Goal: Answer question/provide support: Share knowledge or assist other users

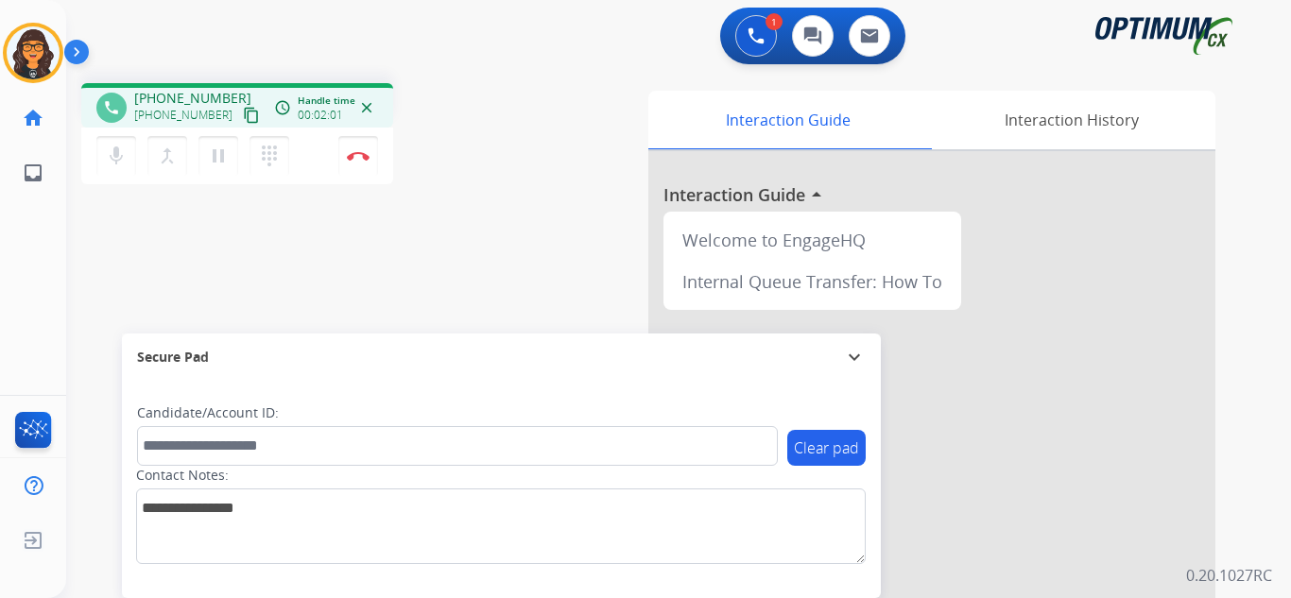
click at [243, 112] on mat-icon "content_copy" at bounding box center [251, 115] width 17 height 17
click at [352, 164] on button "Disconnect" at bounding box center [358, 156] width 40 height 40
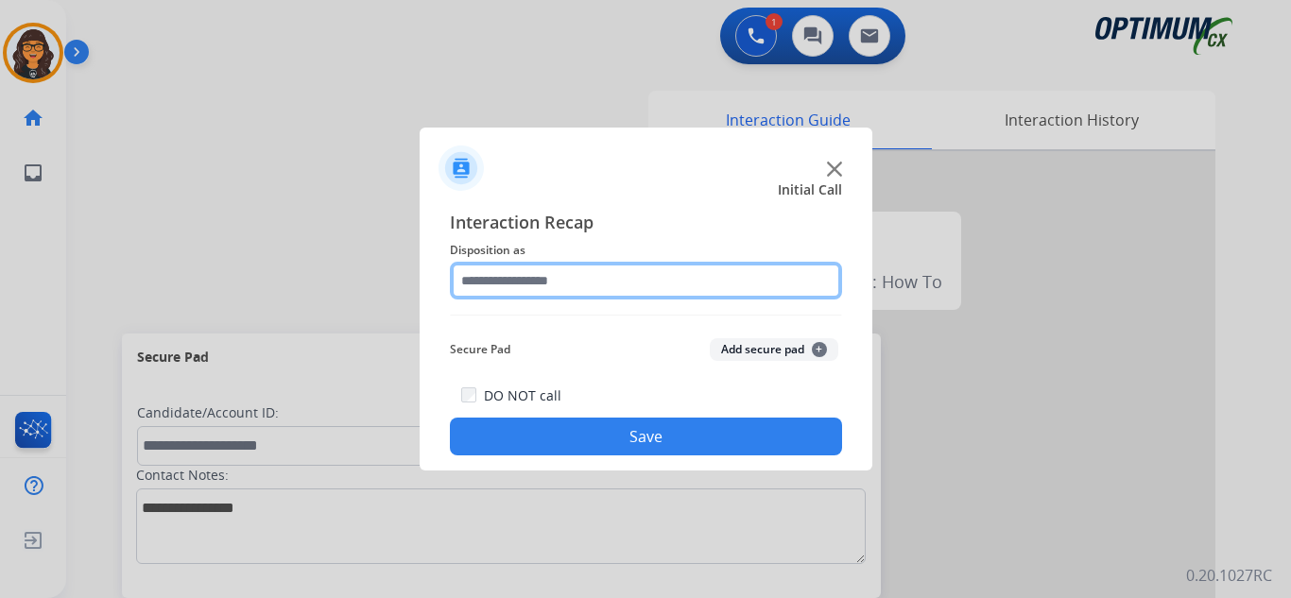
click at [493, 283] on input "text" at bounding box center [646, 281] width 392 height 38
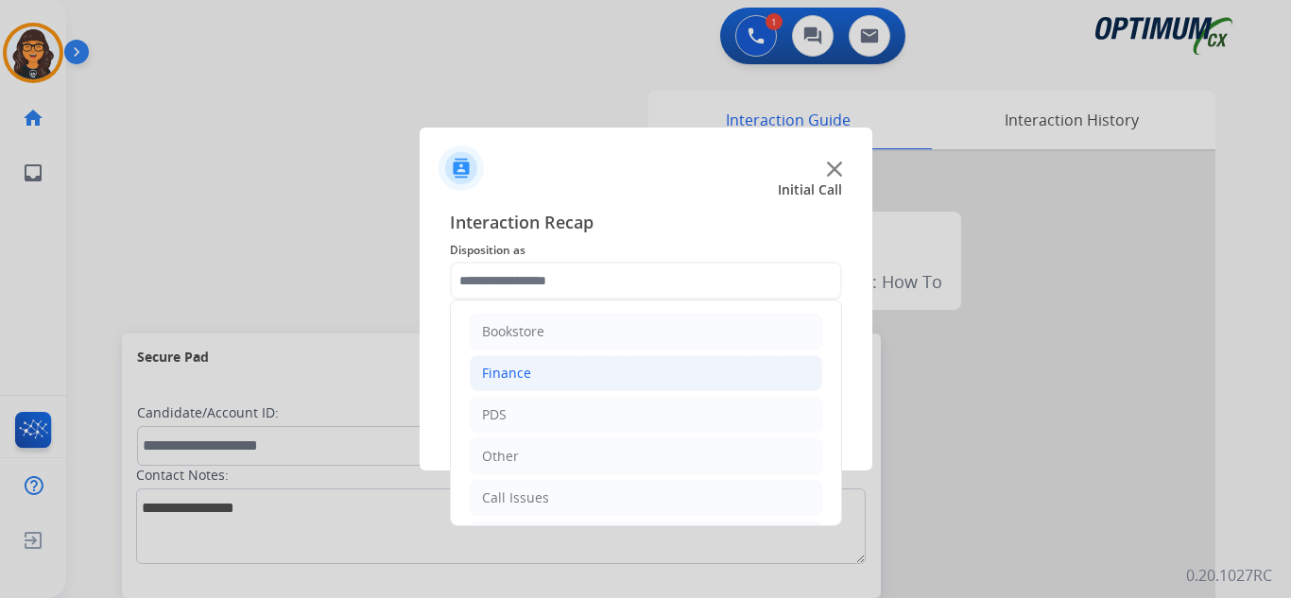
click at [504, 381] on div "Finance" at bounding box center [506, 373] width 49 height 19
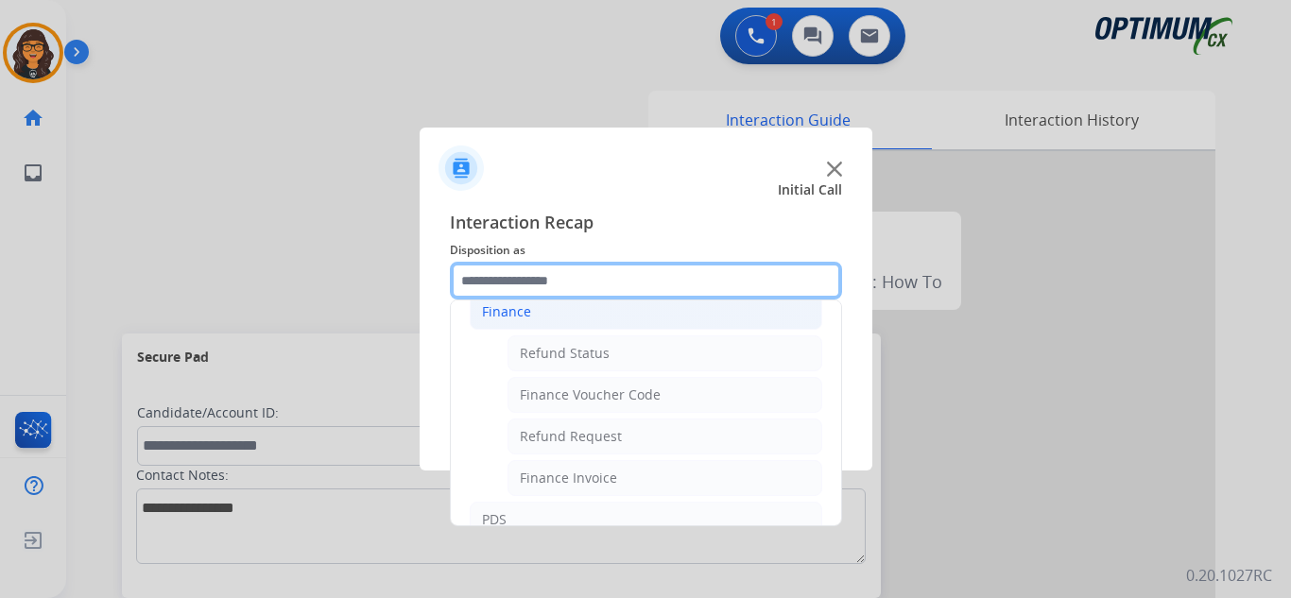
scroll to position [95, 0]
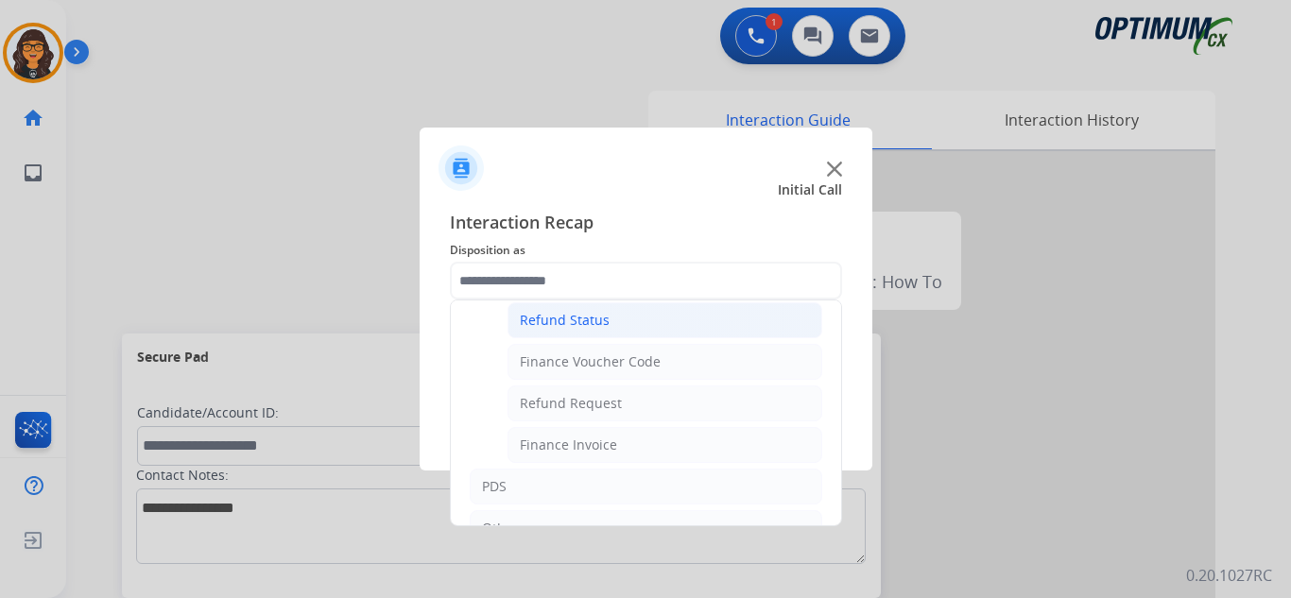
click at [585, 319] on div "Refund Status" at bounding box center [565, 320] width 90 height 19
type input "**********"
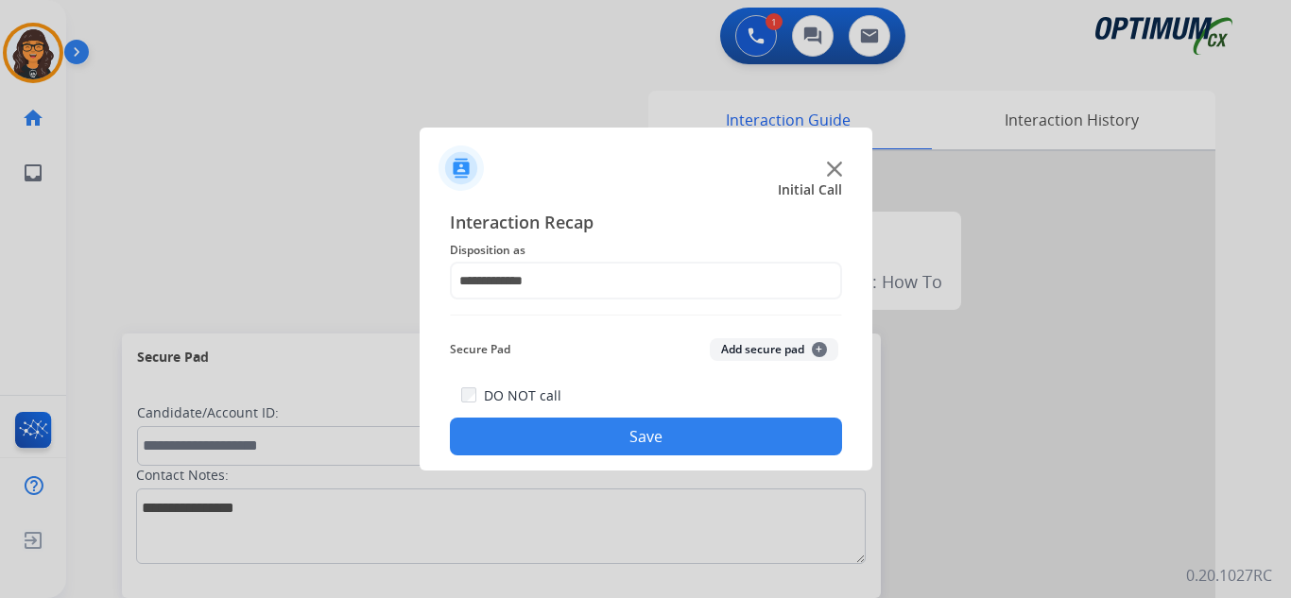
click at [628, 430] on button "Save" at bounding box center [646, 437] width 392 height 38
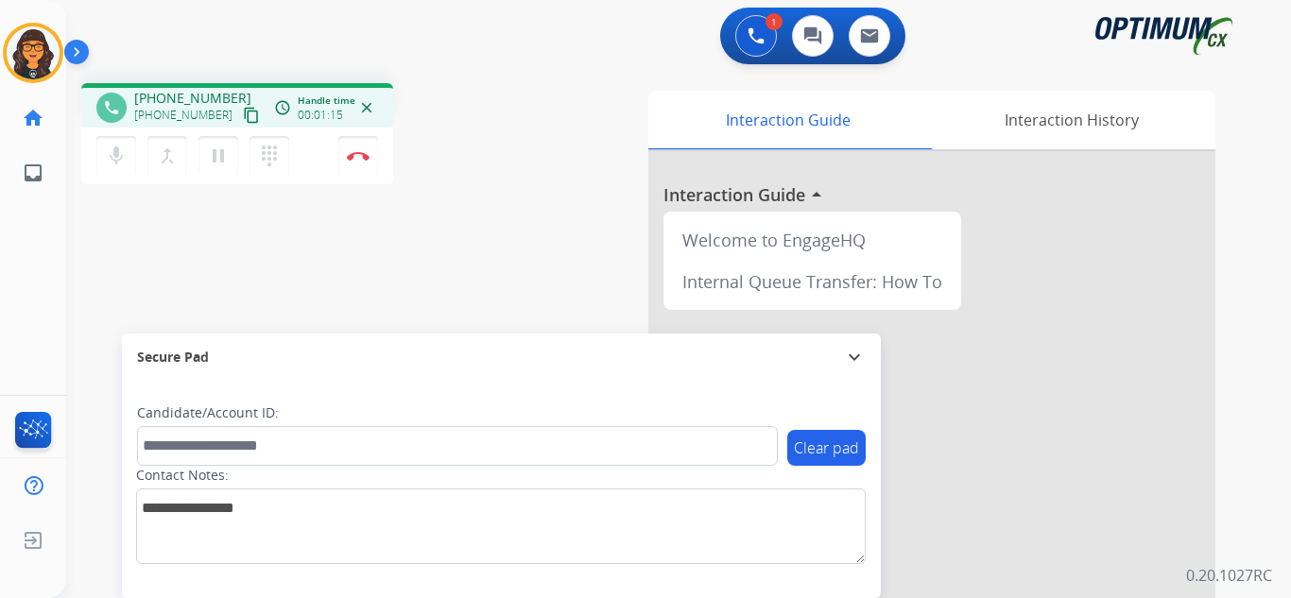
drag, startPoint x: 228, startPoint y: 118, endPoint x: 230, endPoint y: 92, distance: 26.5
click at [243, 118] on mat-icon "content_copy" at bounding box center [251, 115] width 17 height 17
click at [364, 151] on img at bounding box center [358, 155] width 23 height 9
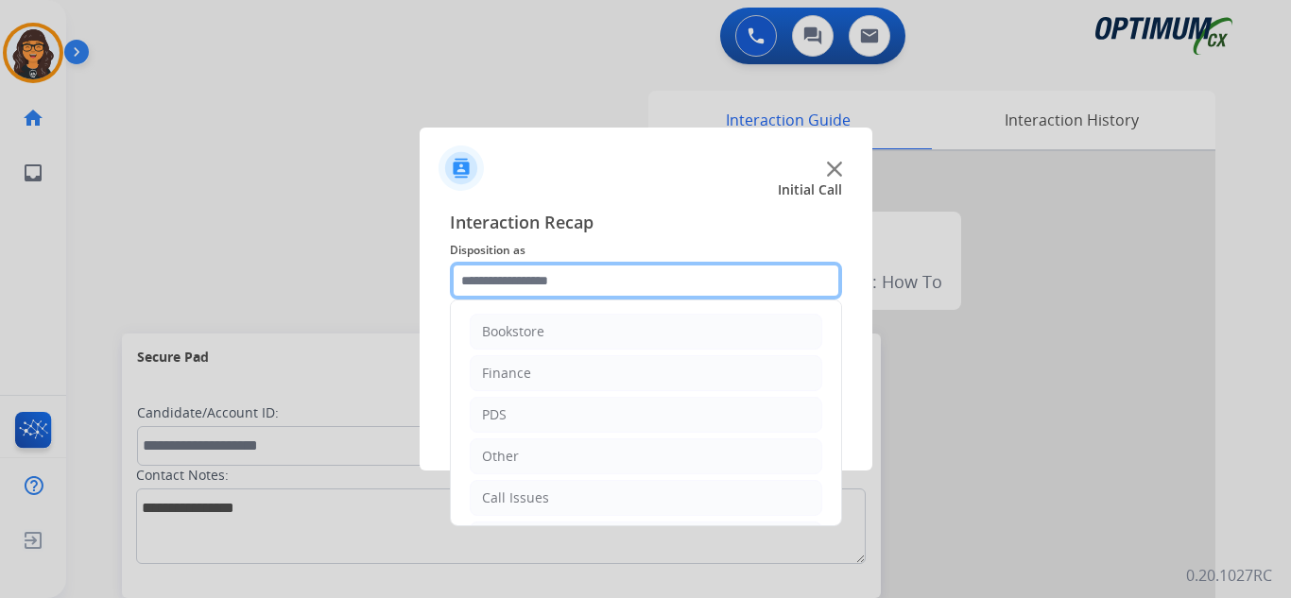
click at [537, 287] on input "text" at bounding box center [646, 281] width 392 height 38
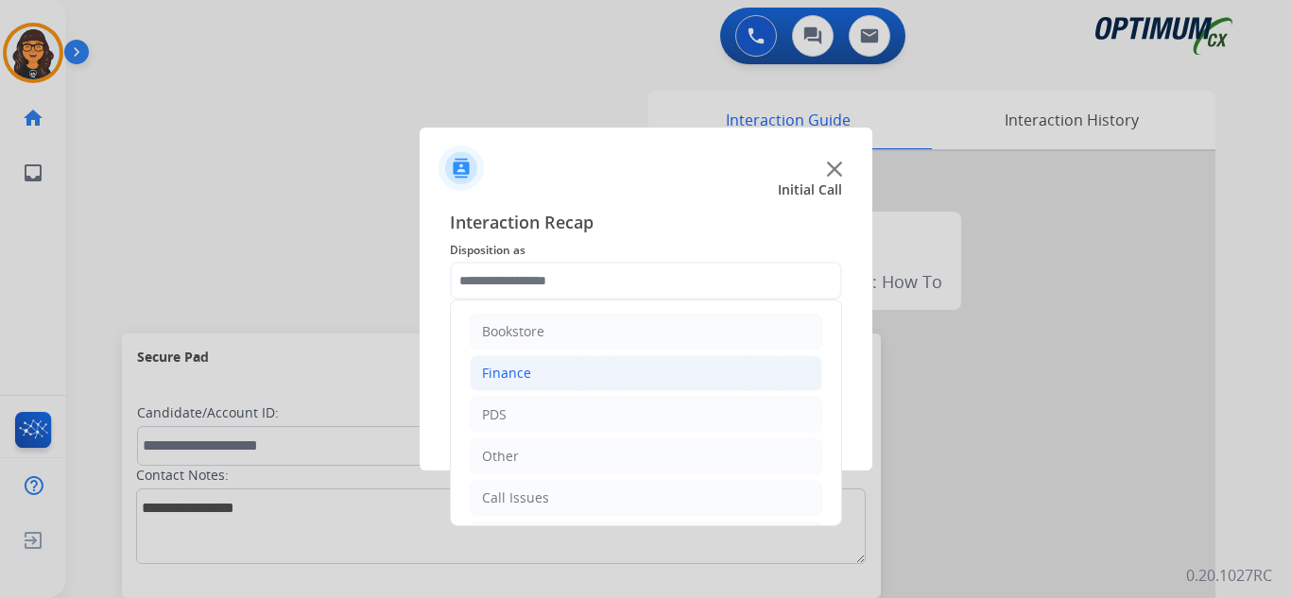
click at [502, 373] on div "Finance" at bounding box center [506, 373] width 49 height 19
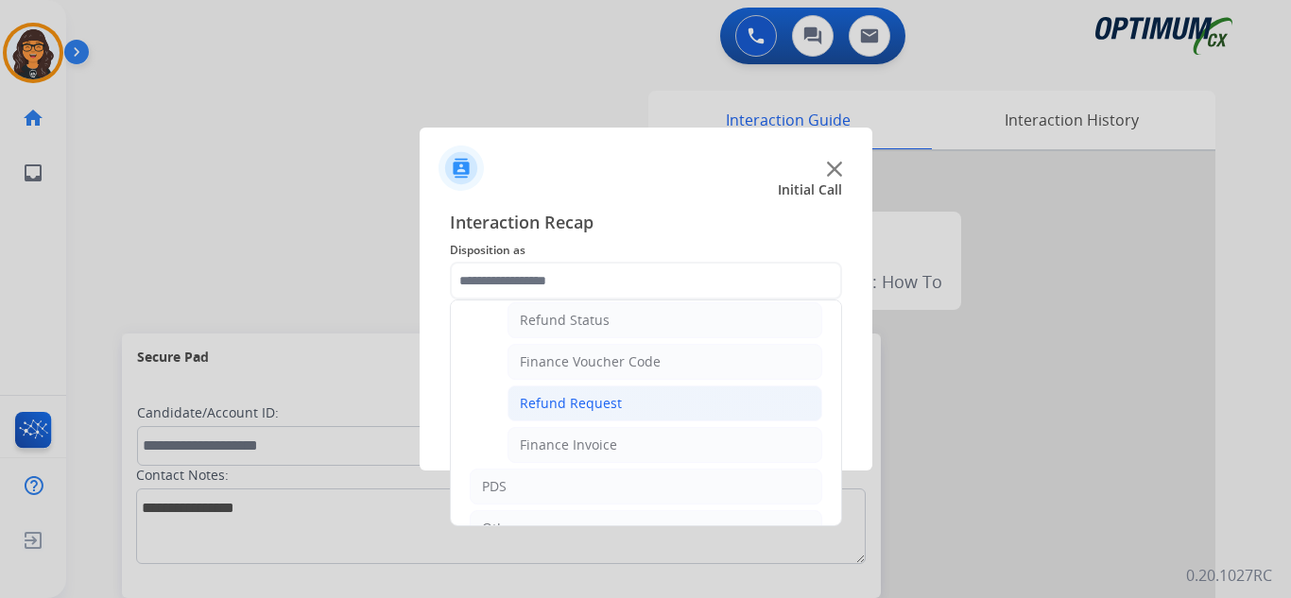
click at [586, 400] on div "Refund Request" at bounding box center [571, 403] width 102 height 19
type input "**********"
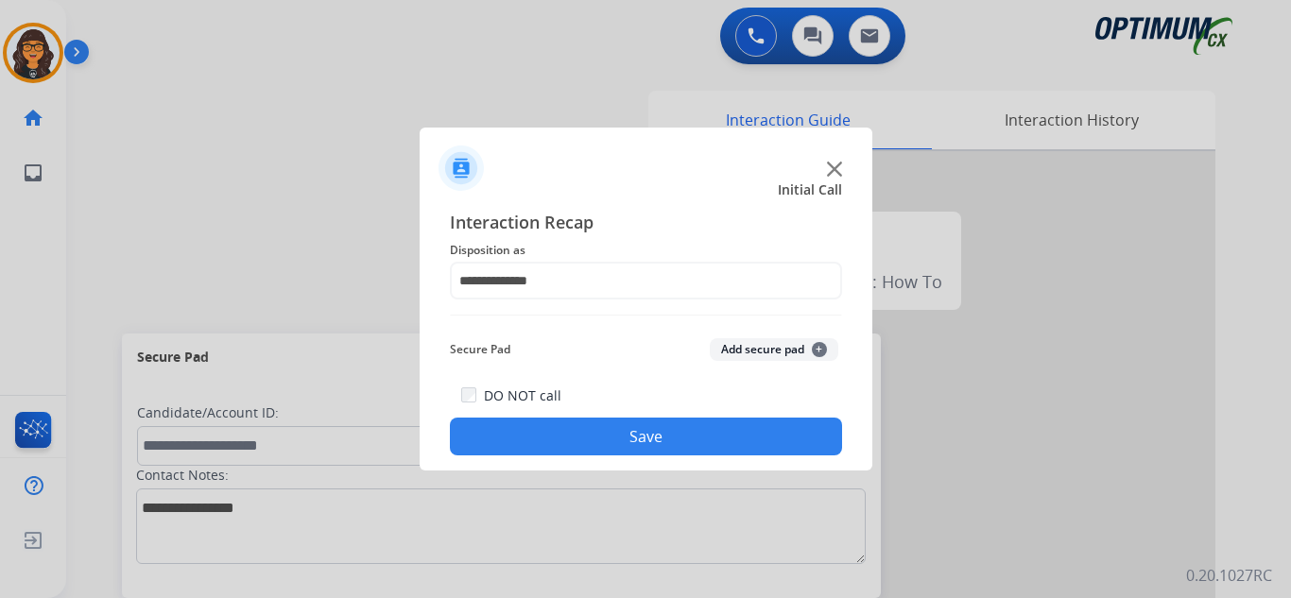
click at [606, 429] on button "Save" at bounding box center [646, 437] width 392 height 38
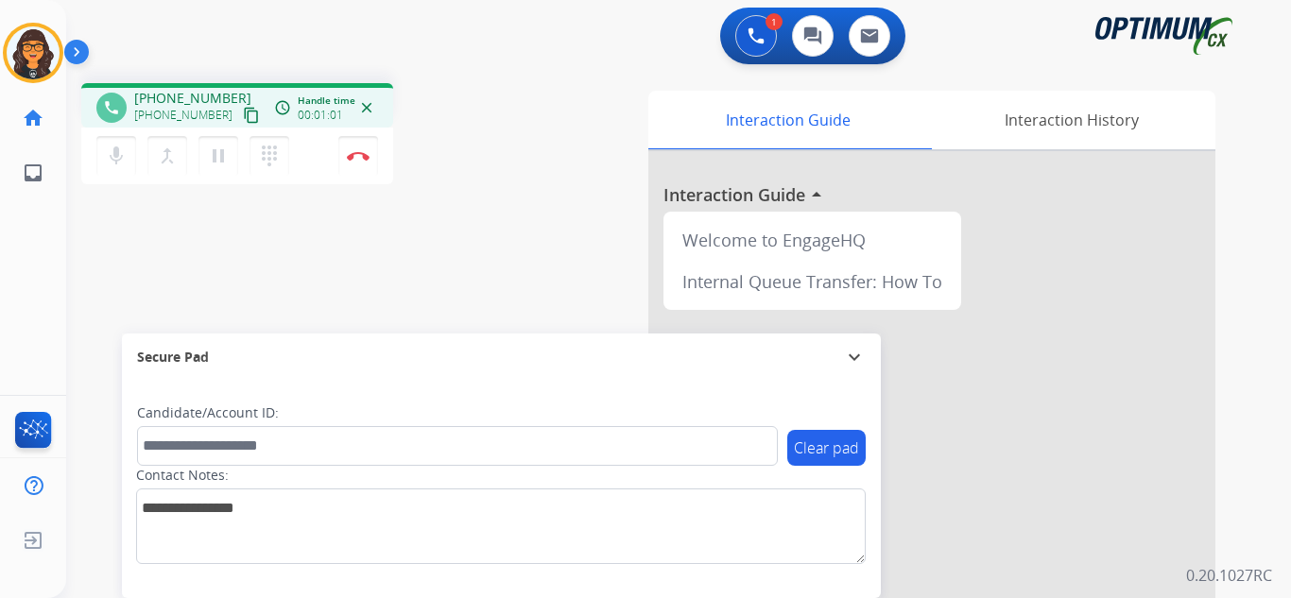
click at [243, 116] on mat-icon "content_copy" at bounding box center [251, 115] width 17 height 17
click at [355, 152] on img at bounding box center [358, 155] width 23 height 9
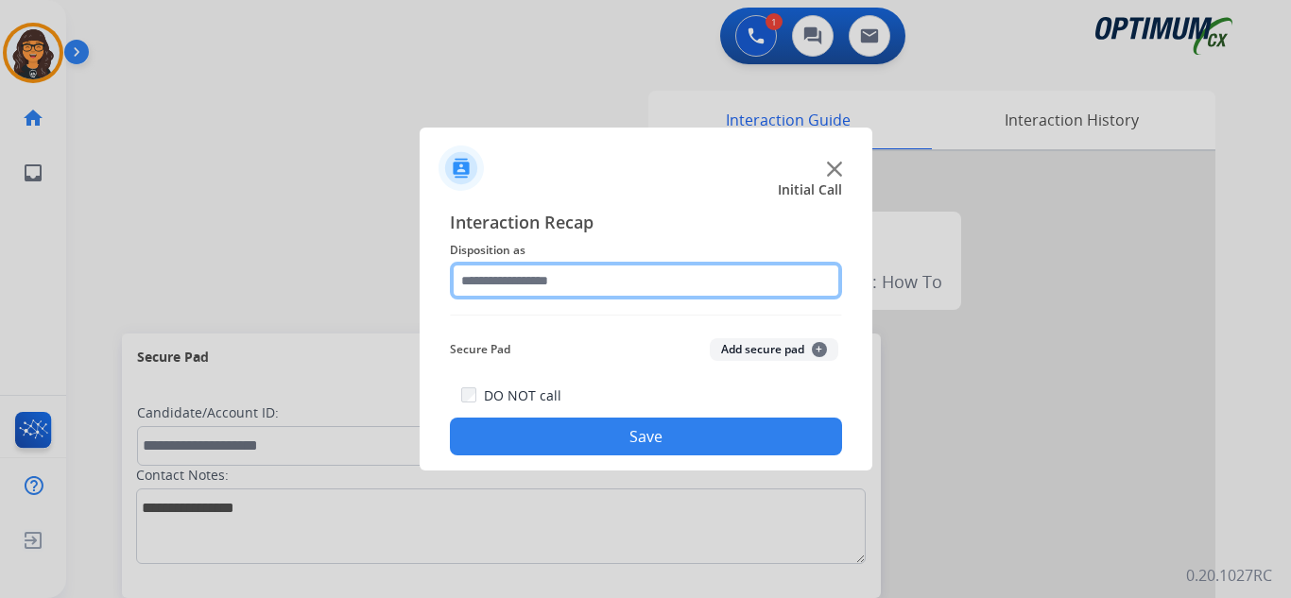
click at [536, 289] on input "text" at bounding box center [646, 281] width 392 height 38
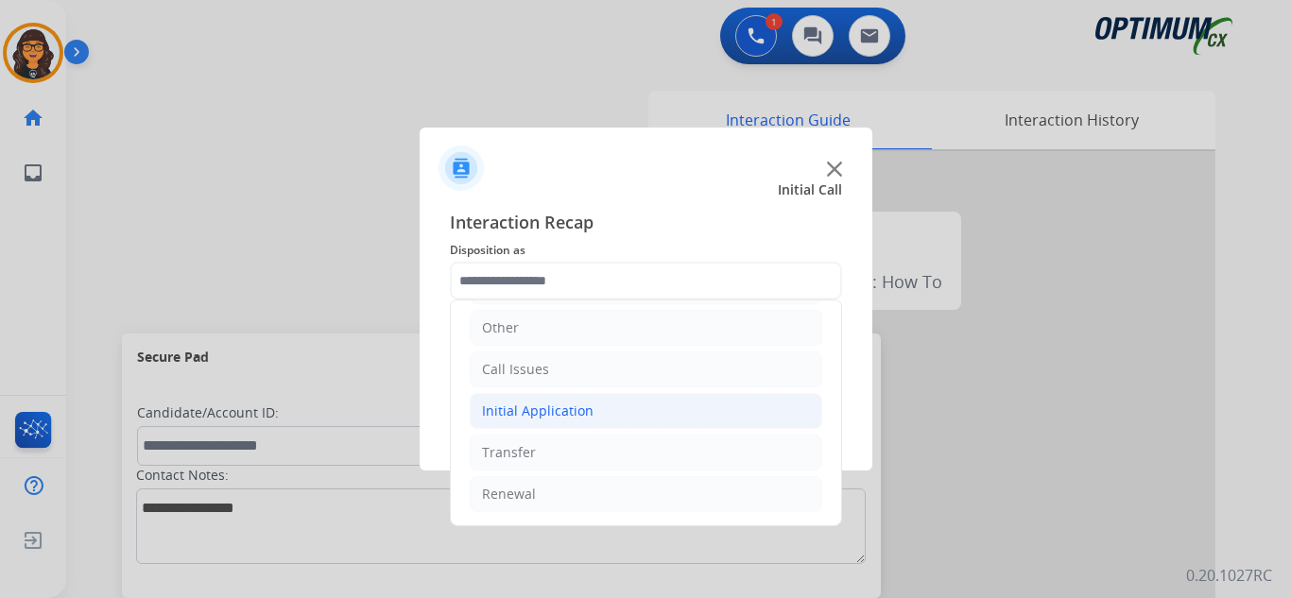
drag, startPoint x: 565, startPoint y: 417, endPoint x: 594, endPoint y: 417, distance: 29.3
click at [565, 416] on div "Initial Application" at bounding box center [538, 411] width 112 height 19
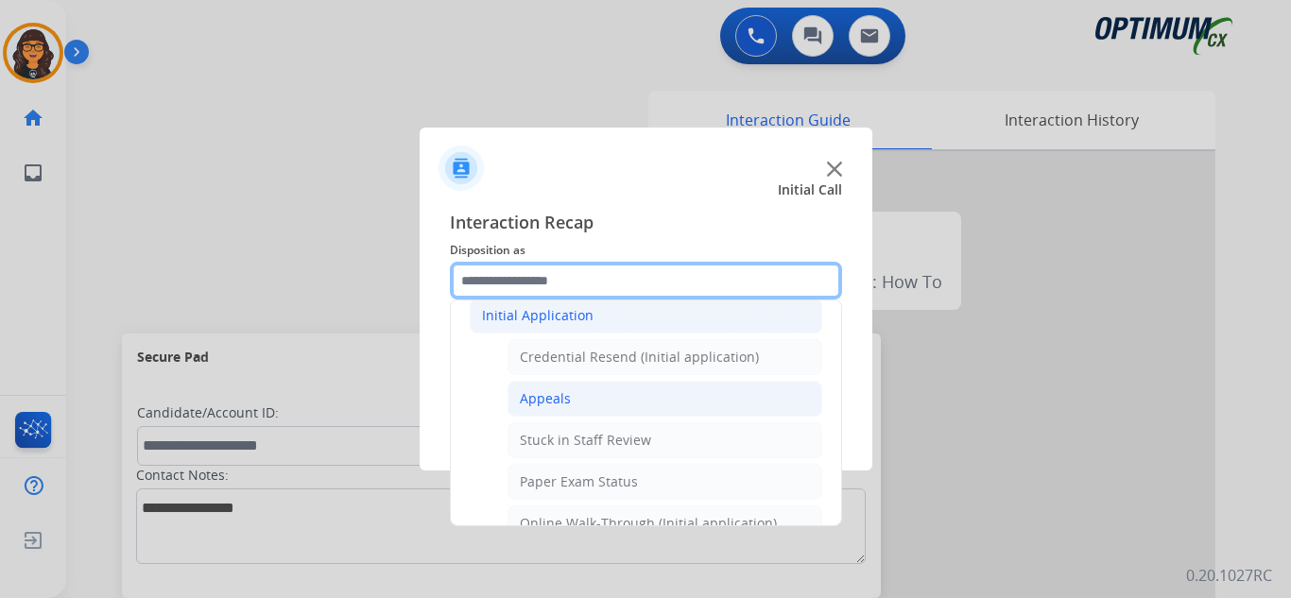
scroll to position [223, 0]
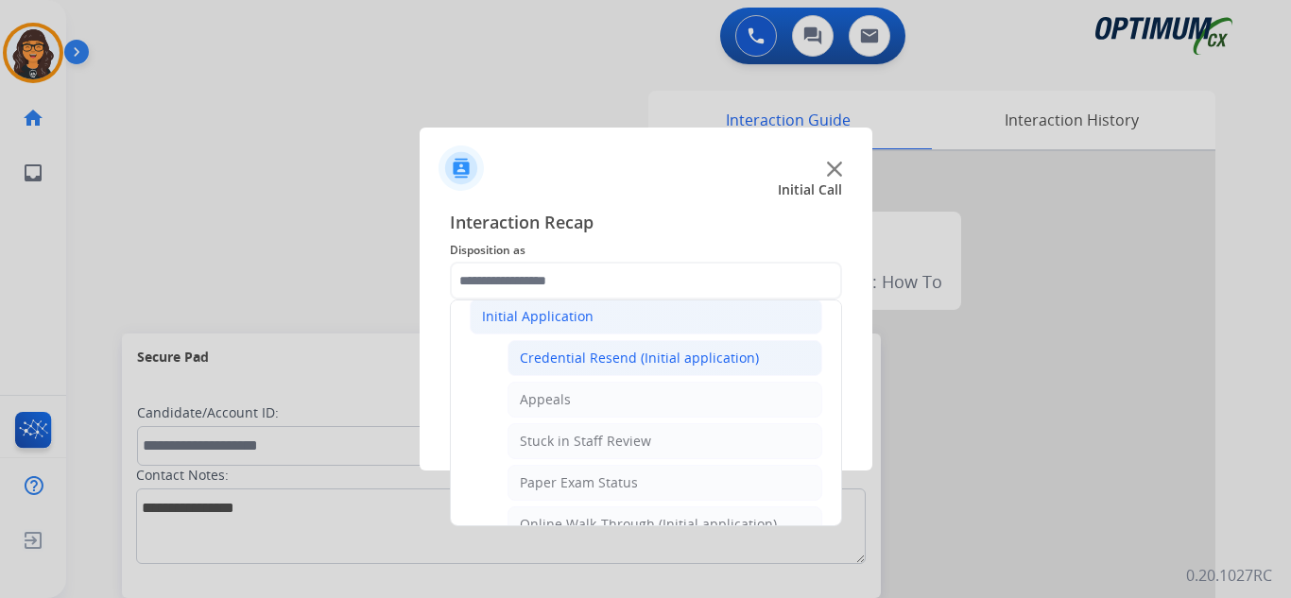
click at [642, 360] on div "Credential Resend (Initial application)" at bounding box center [639, 358] width 239 height 19
type input "**********"
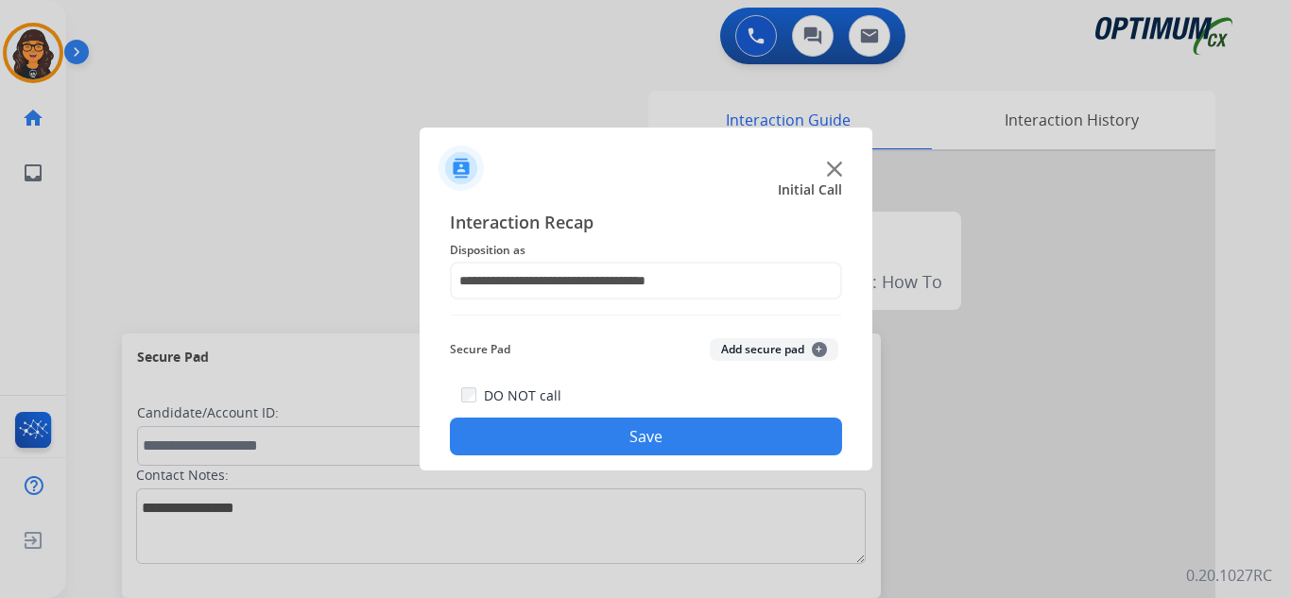
click at [651, 445] on button "Save" at bounding box center [646, 437] width 392 height 38
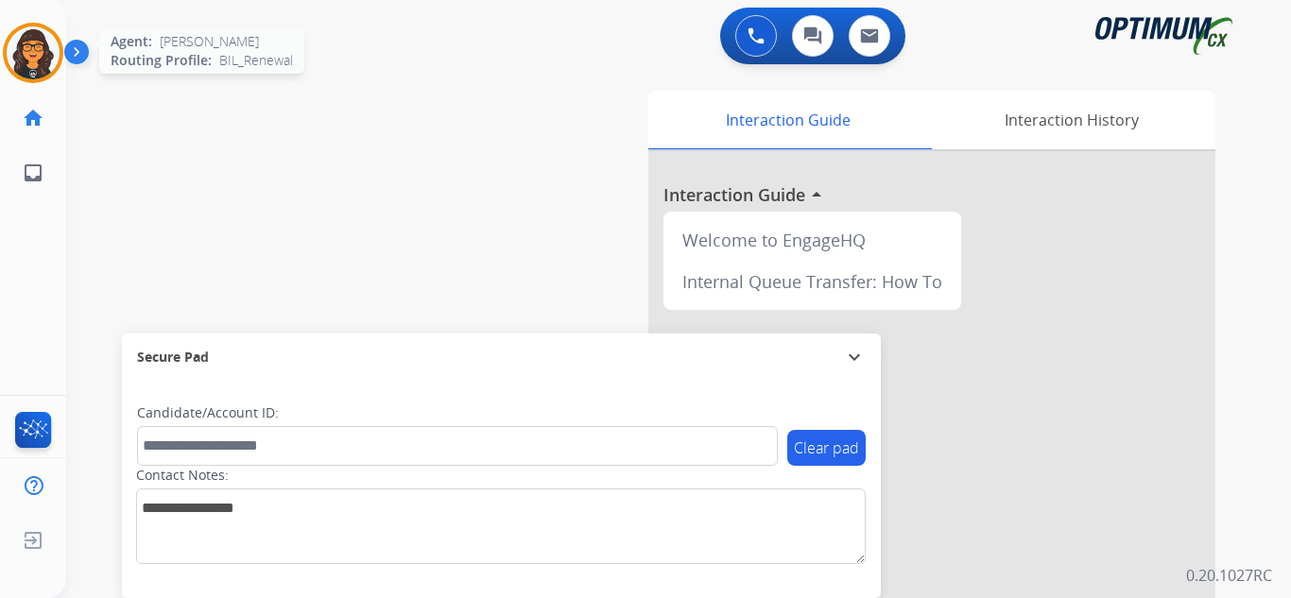
click at [35, 53] on img at bounding box center [33, 52] width 53 height 53
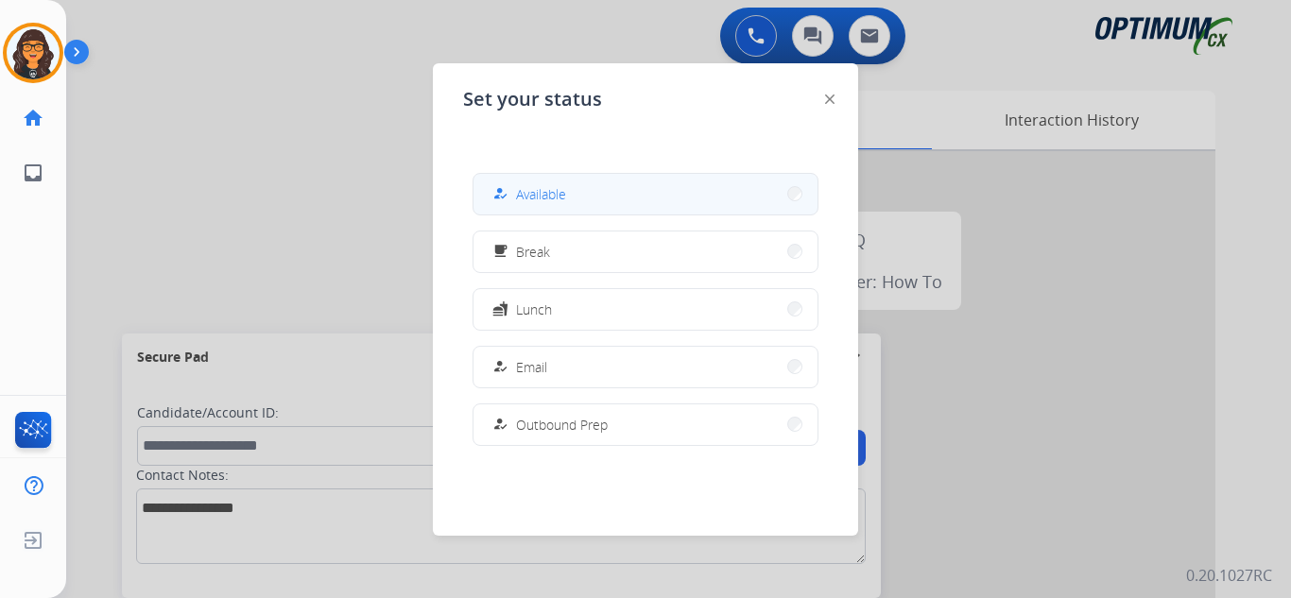
click at [642, 210] on button "how_to_reg Available" at bounding box center [645, 194] width 344 height 41
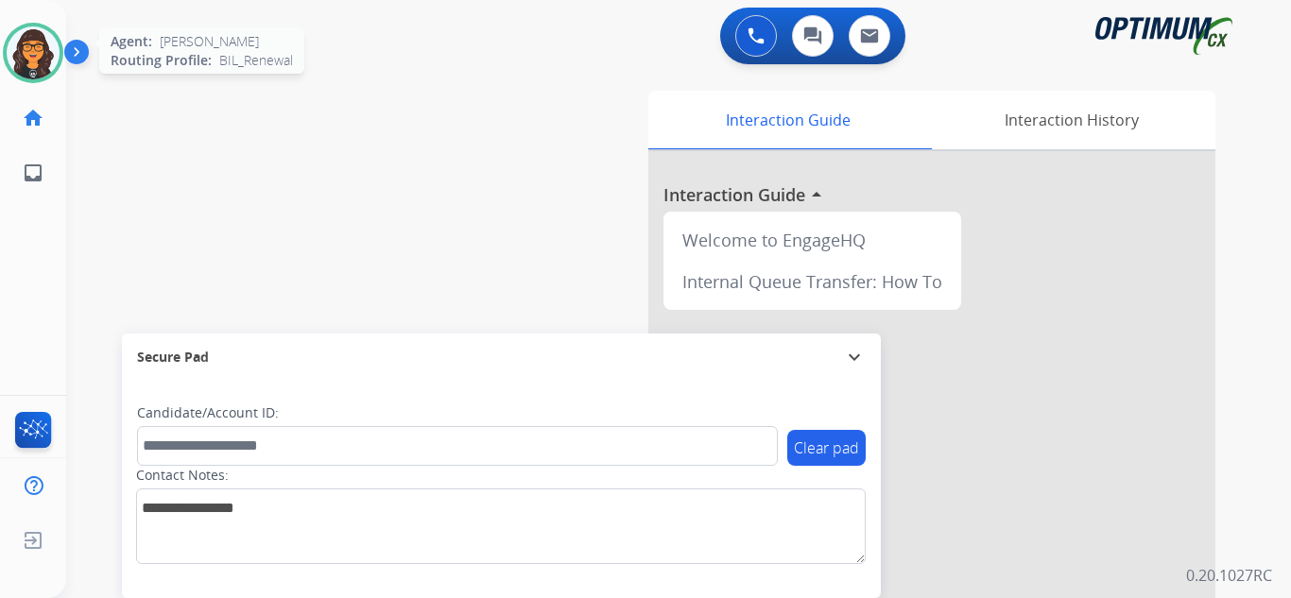
click at [56, 55] on img at bounding box center [33, 52] width 53 height 53
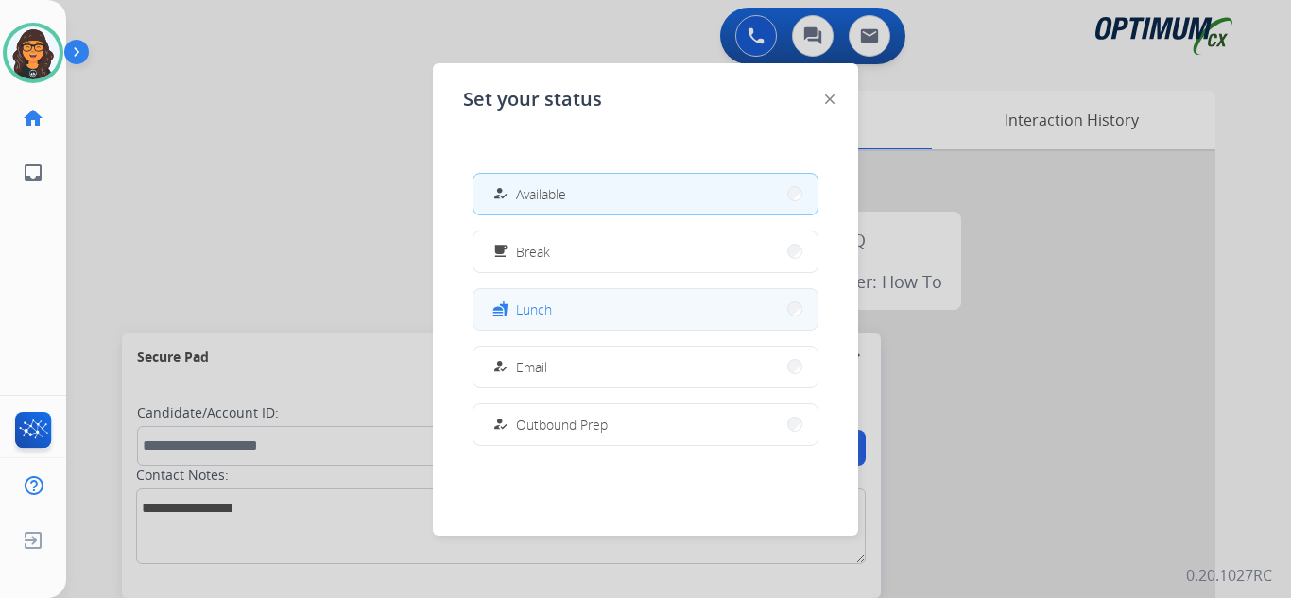
click at [656, 301] on button "fastfood Lunch" at bounding box center [645, 309] width 344 height 41
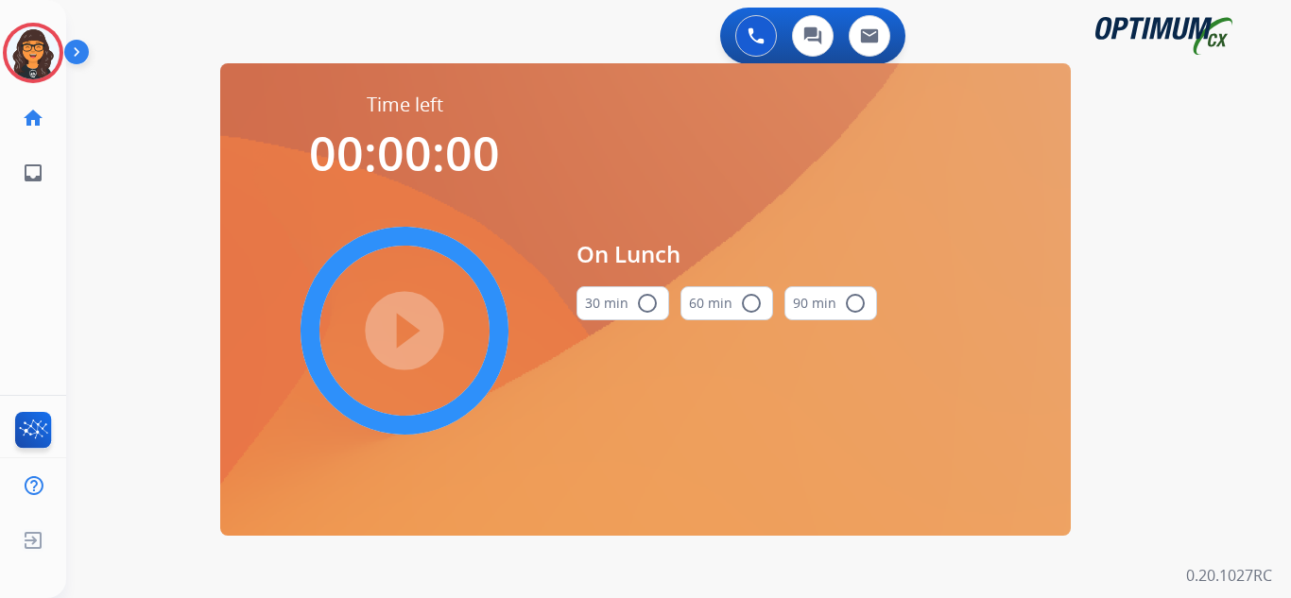
click at [639, 301] on mat-icon "radio_button_unchecked" at bounding box center [647, 303] width 23 height 23
click at [416, 319] on mat-icon "play_circle_filled" at bounding box center [404, 330] width 23 height 23
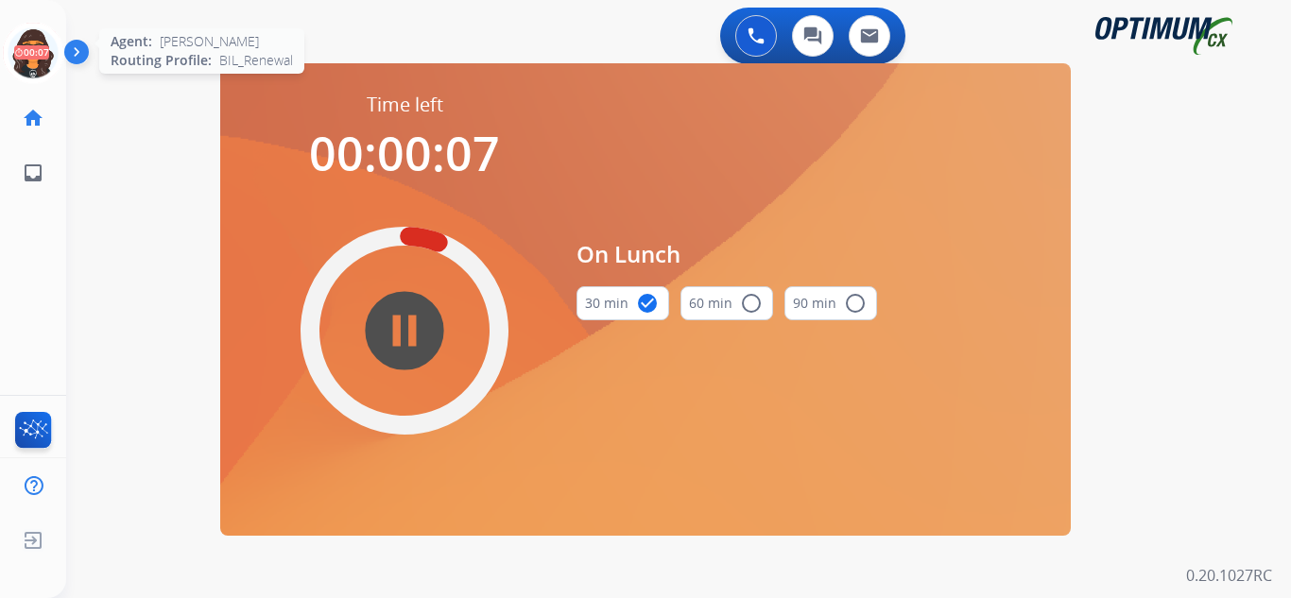
click at [31, 45] on icon at bounding box center [33, 53] width 61 height 61
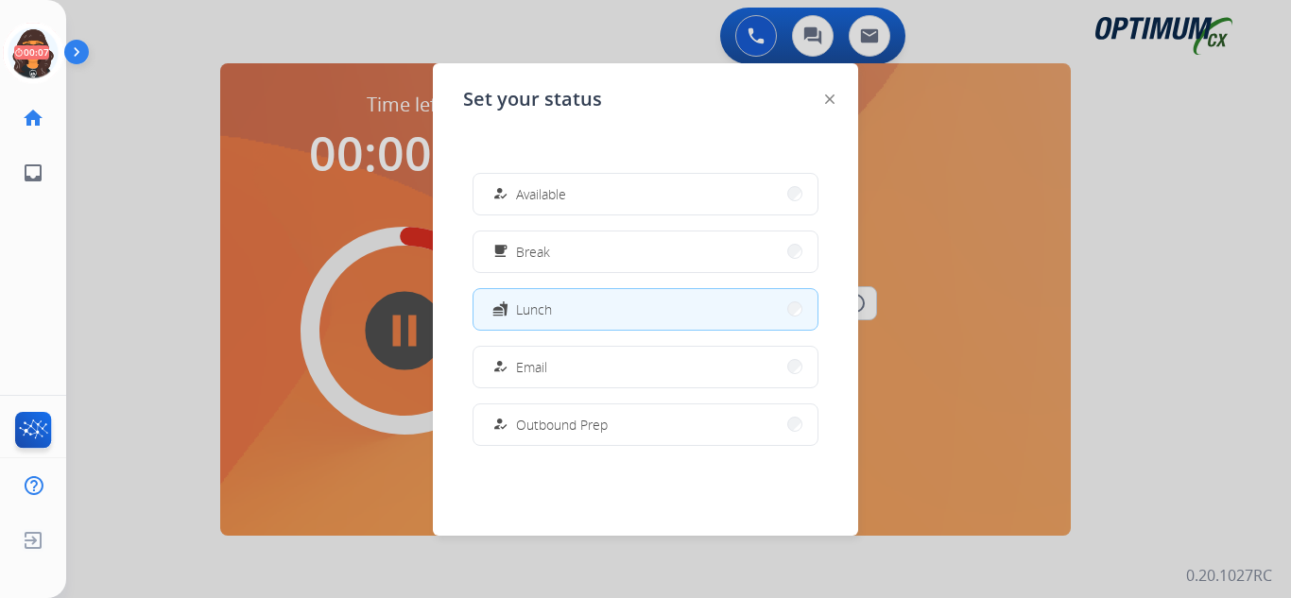
click at [560, 189] on span "Available" at bounding box center [541, 194] width 50 height 20
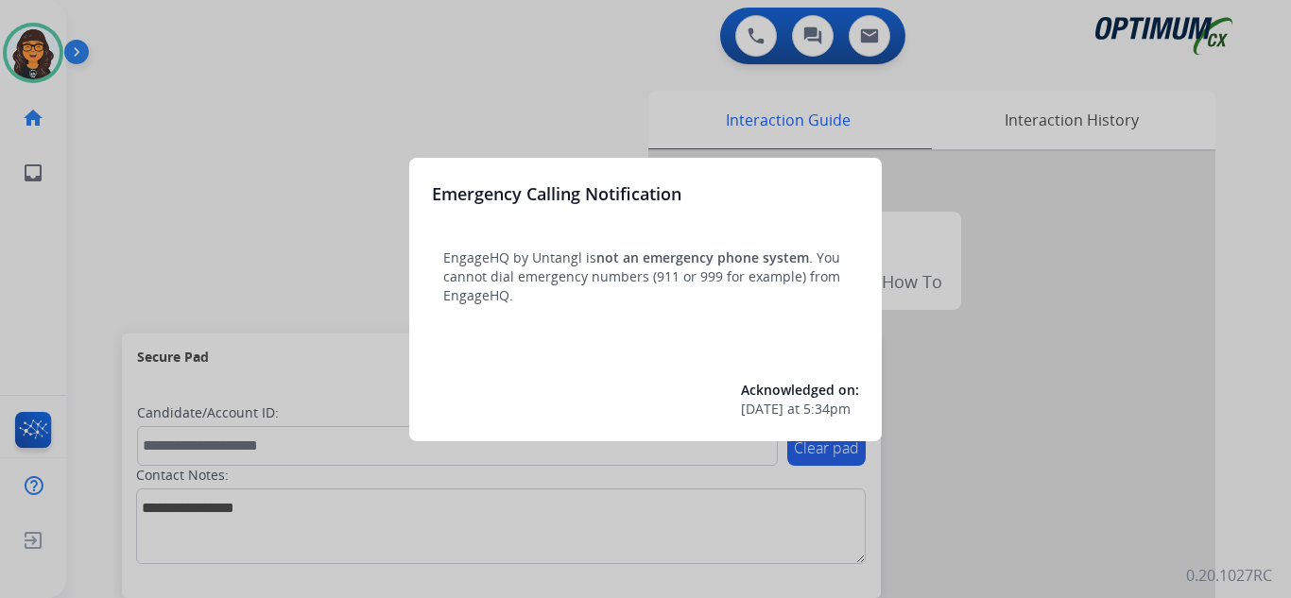
click at [153, 34] on div at bounding box center [645, 299] width 1291 height 598
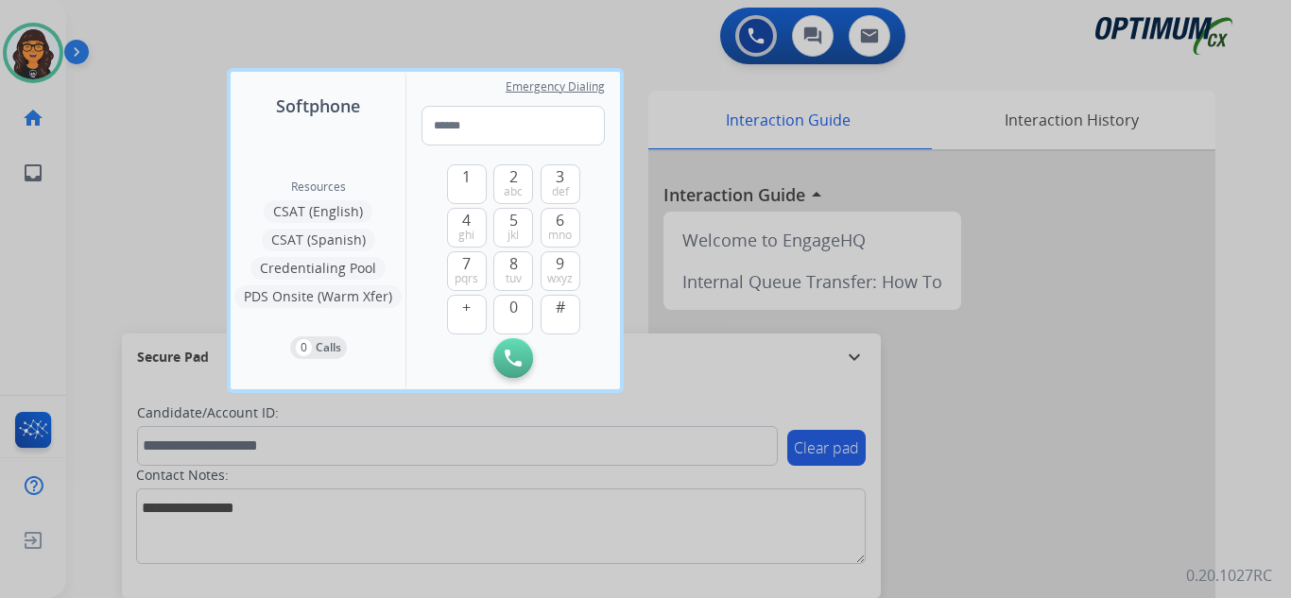
click at [155, 26] on div at bounding box center [645, 299] width 1291 height 598
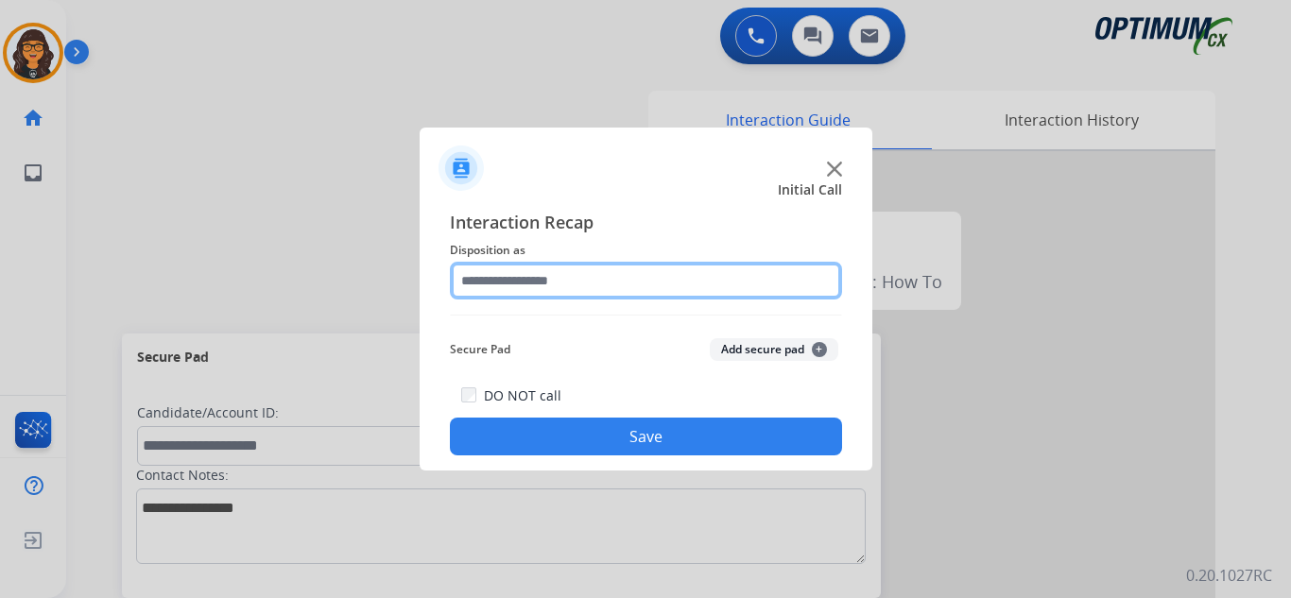
click at [551, 273] on input "text" at bounding box center [646, 281] width 392 height 38
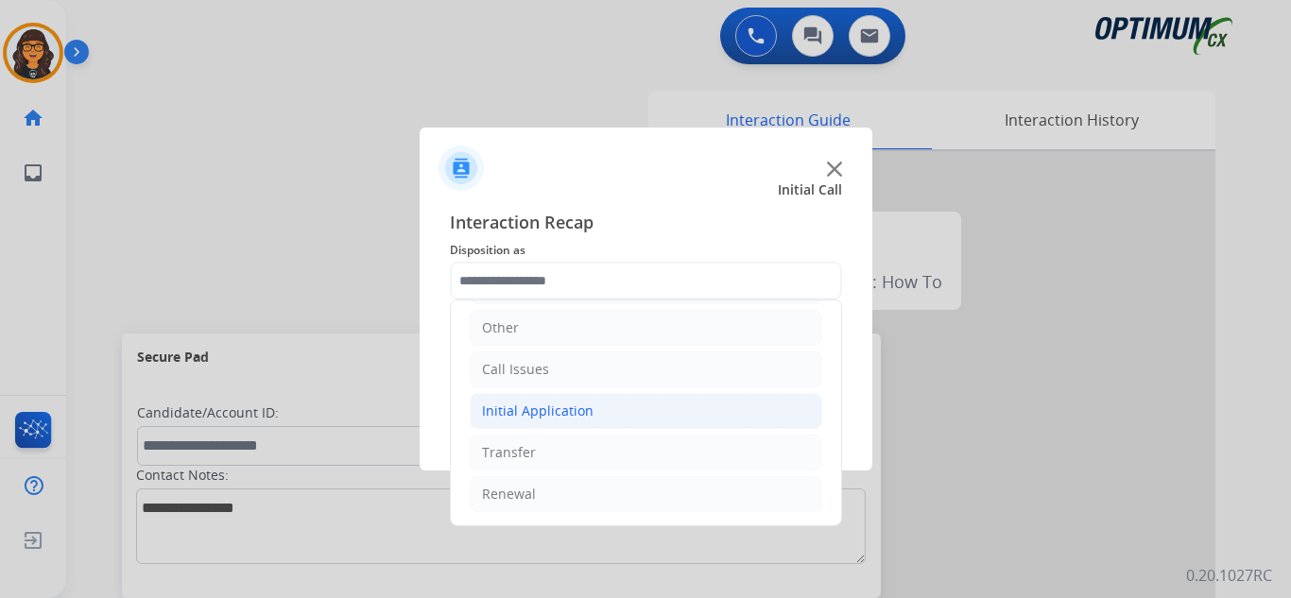
click at [530, 417] on div "Initial Application" at bounding box center [538, 411] width 112 height 19
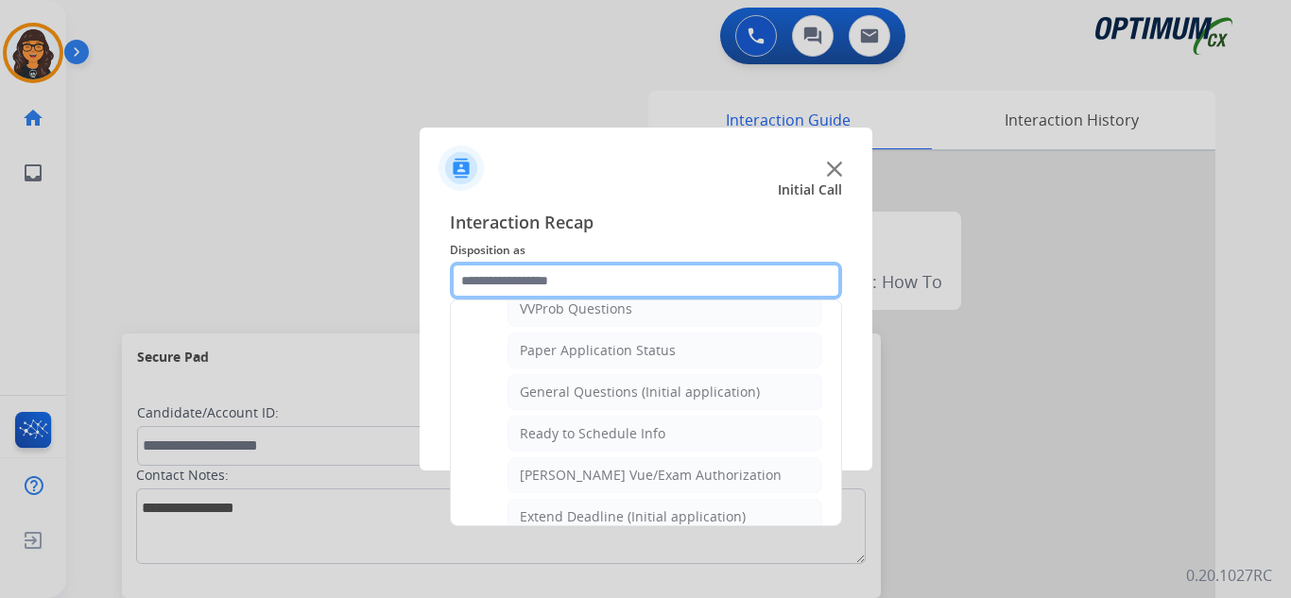
scroll to position [1074, 0]
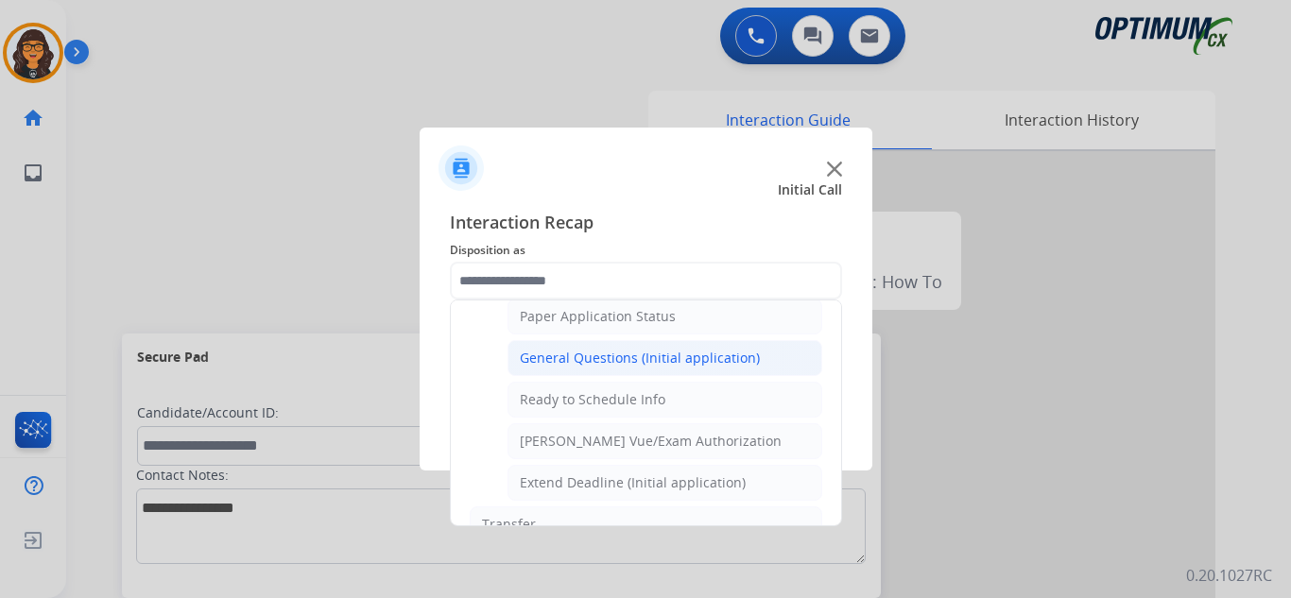
click at [639, 360] on div "General Questions (Initial application)" at bounding box center [640, 358] width 240 height 19
type input "**********"
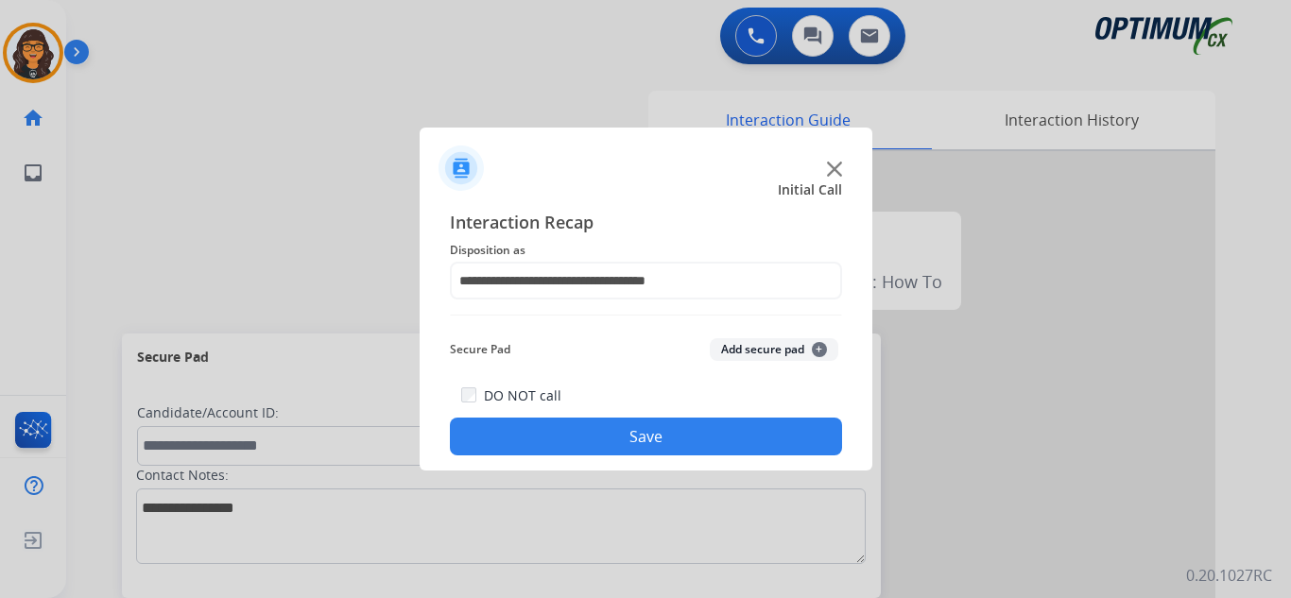
click at [650, 427] on button "Save" at bounding box center [646, 437] width 392 height 38
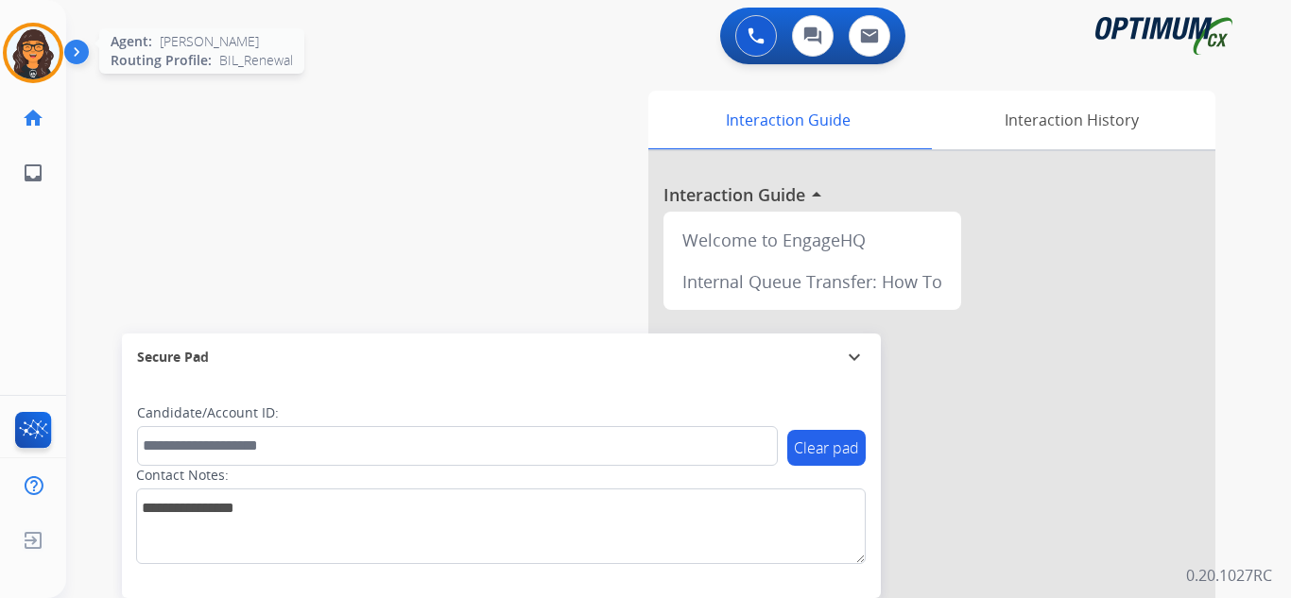
click at [24, 57] on img at bounding box center [33, 52] width 53 height 53
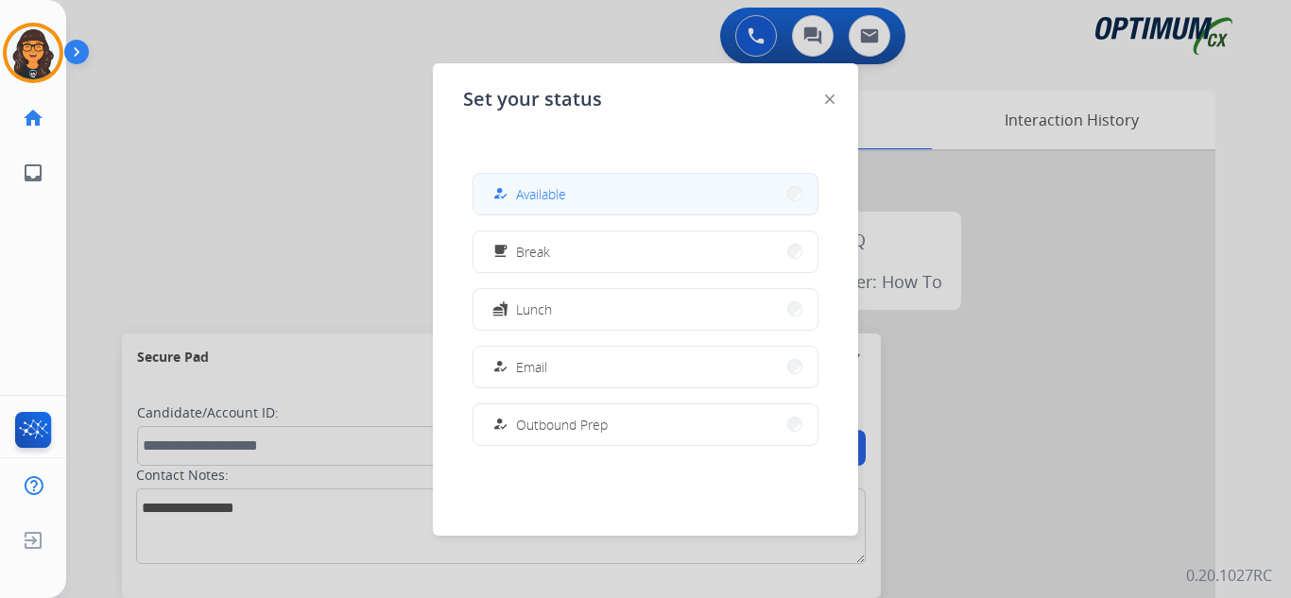
click at [538, 194] on span "Available" at bounding box center [541, 194] width 50 height 20
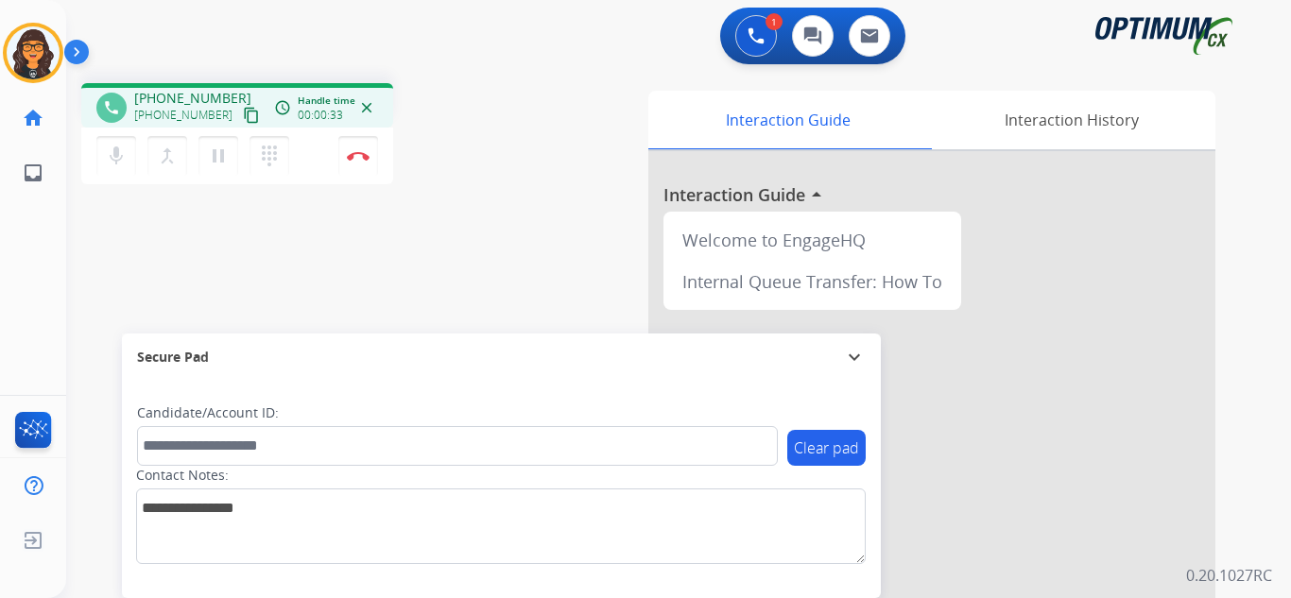
click at [243, 114] on mat-icon "content_copy" at bounding box center [251, 115] width 17 height 17
click at [354, 158] on img at bounding box center [358, 155] width 23 height 9
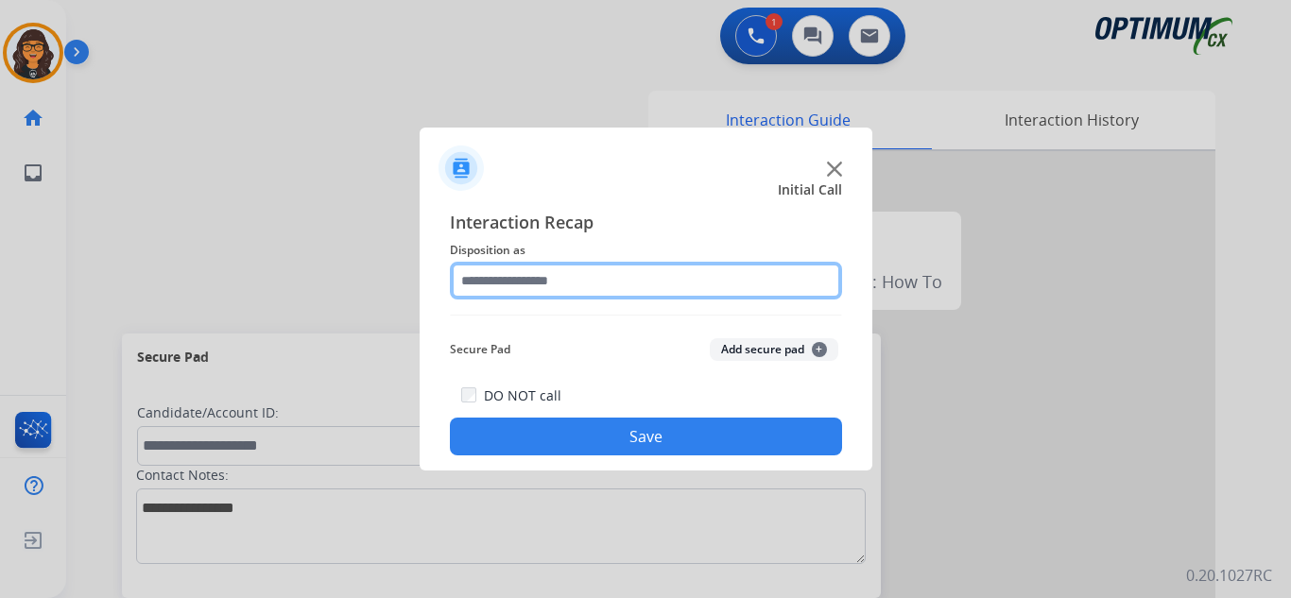
click at [530, 275] on input "text" at bounding box center [646, 281] width 392 height 38
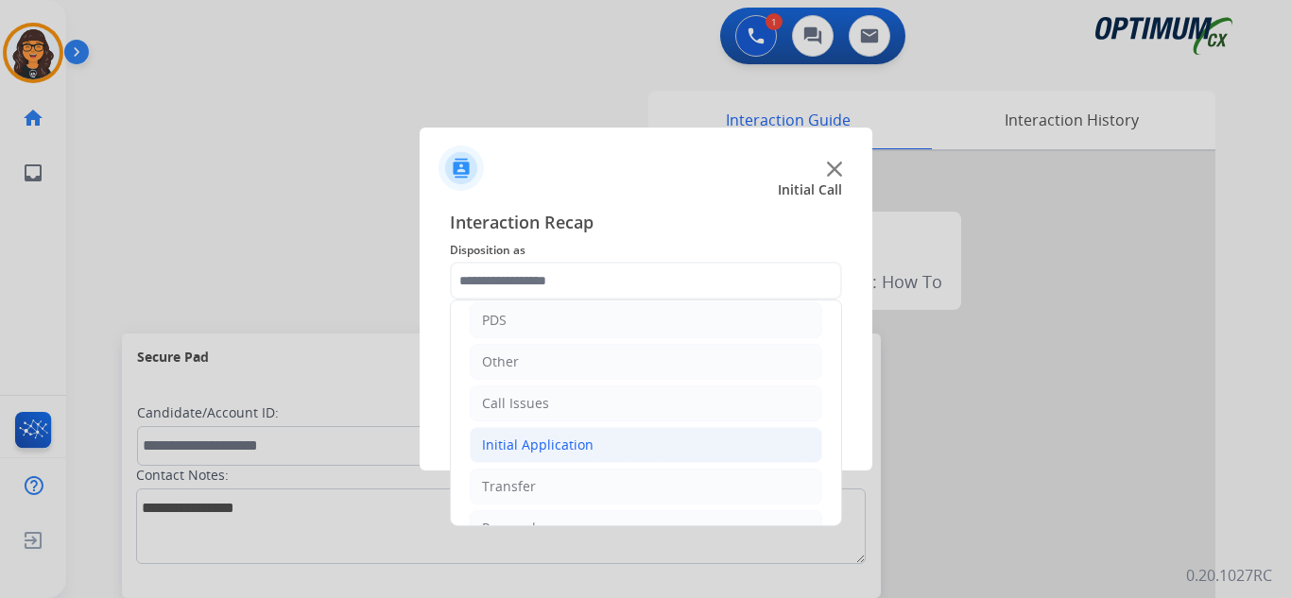
click at [555, 446] on div "Initial Application" at bounding box center [538, 445] width 112 height 19
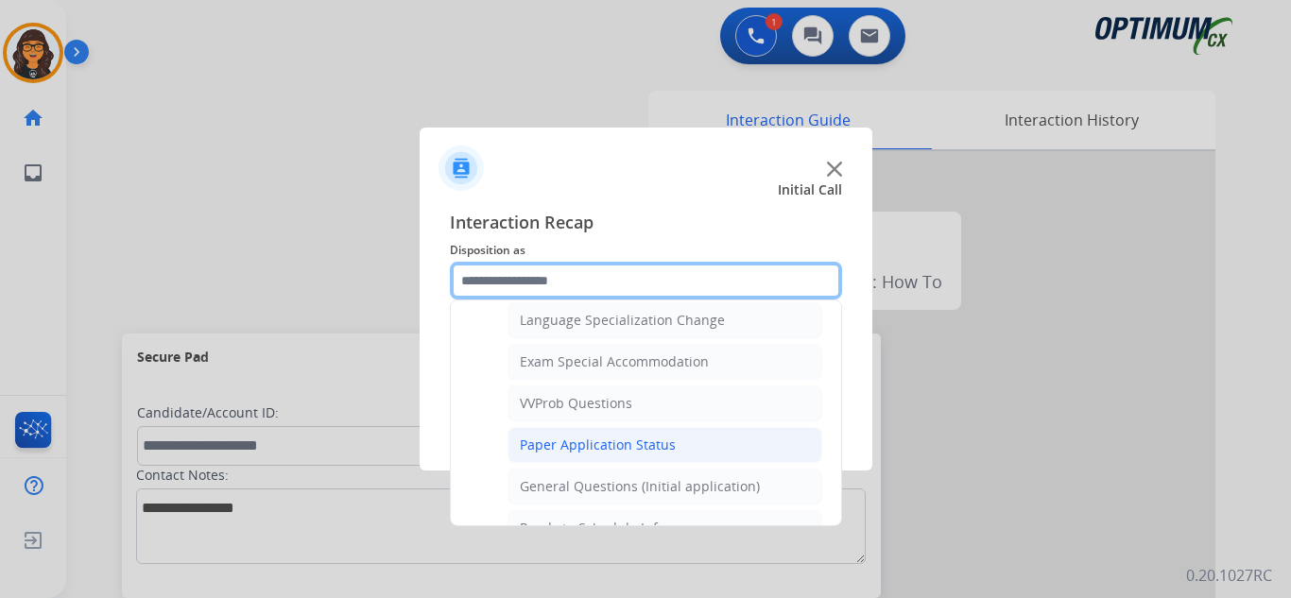
scroll to position [1040, 0]
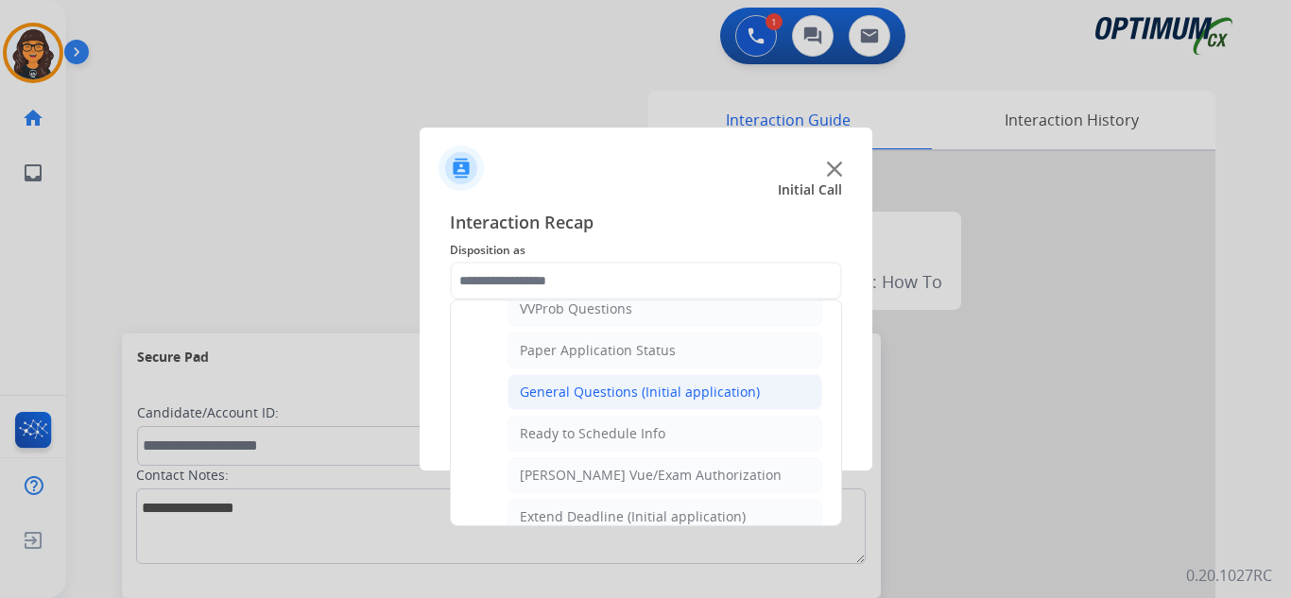
click at [664, 391] on div "General Questions (Initial application)" at bounding box center [640, 392] width 240 height 19
type input "**********"
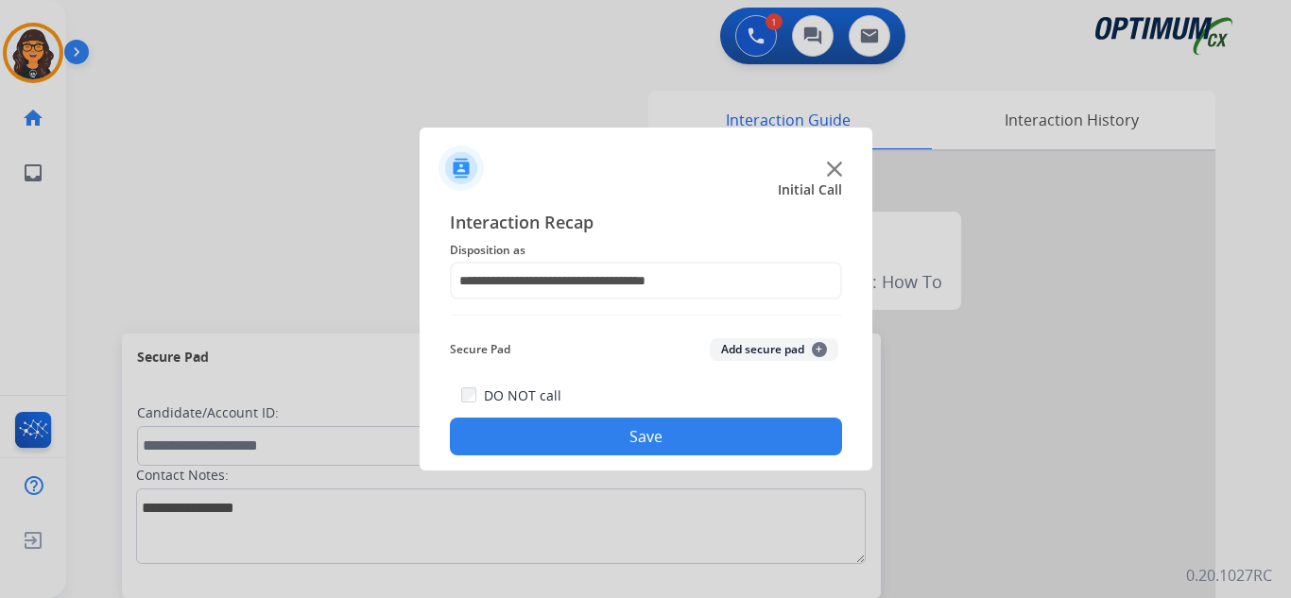
click at [664, 438] on button "Save" at bounding box center [646, 437] width 392 height 38
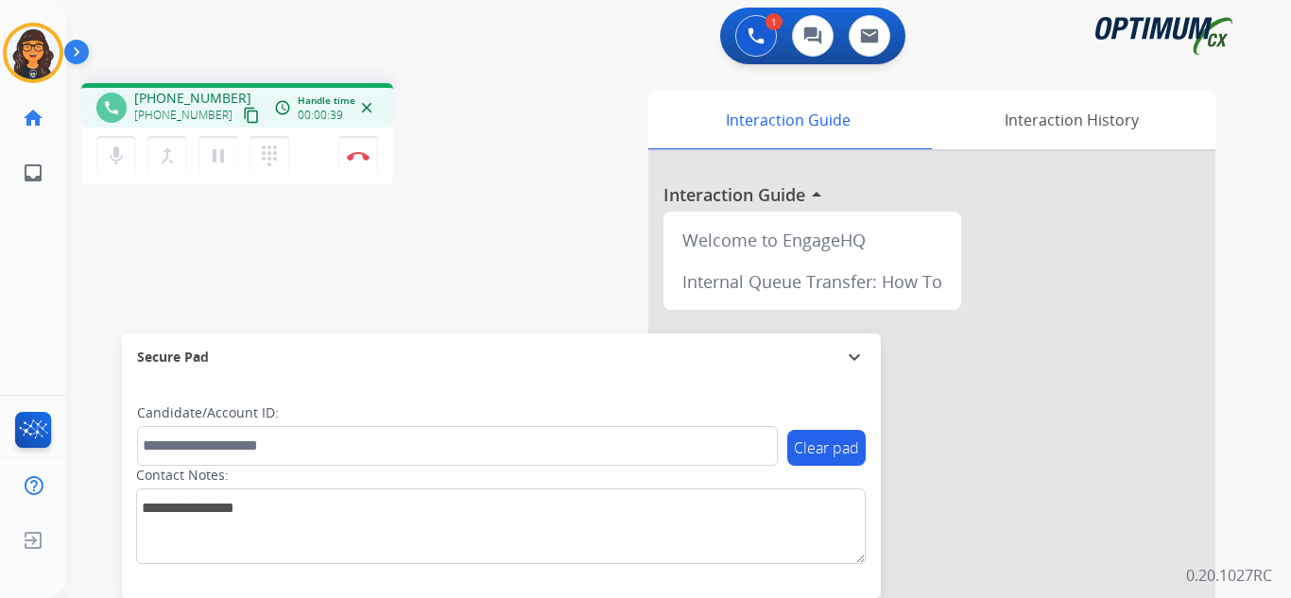
click at [243, 116] on mat-icon "content_copy" at bounding box center [251, 115] width 17 height 17
click at [352, 166] on button "Disconnect" at bounding box center [358, 156] width 40 height 40
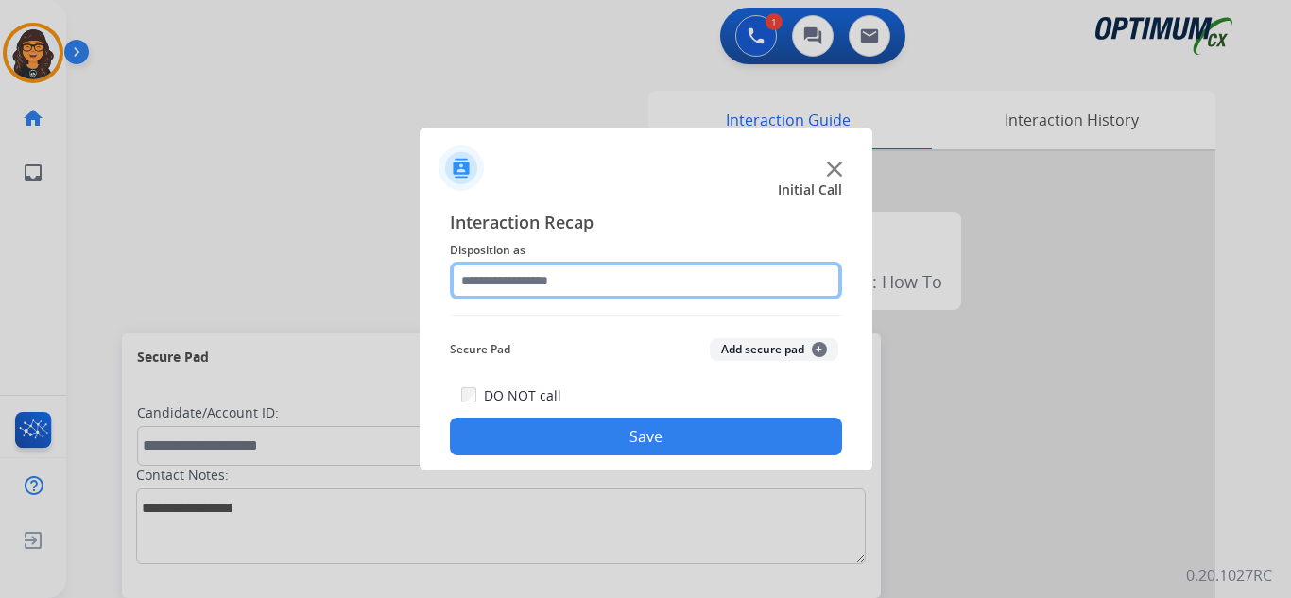
click at [495, 284] on input "text" at bounding box center [646, 281] width 392 height 38
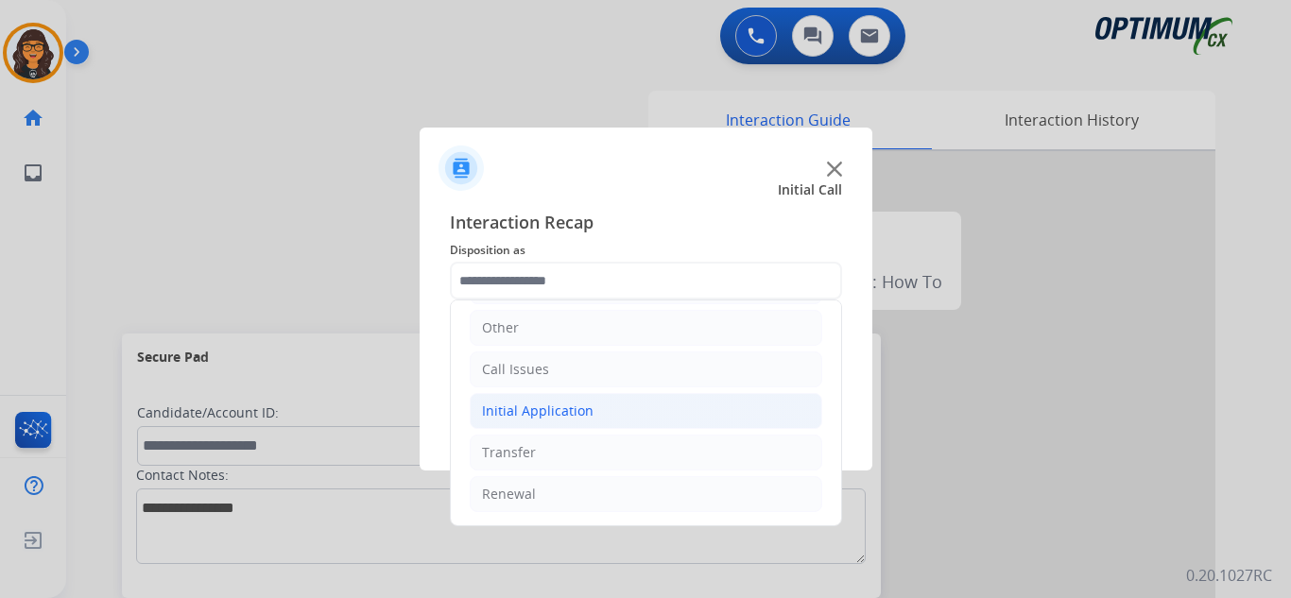
click at [555, 409] on div "Initial Application" at bounding box center [538, 411] width 112 height 19
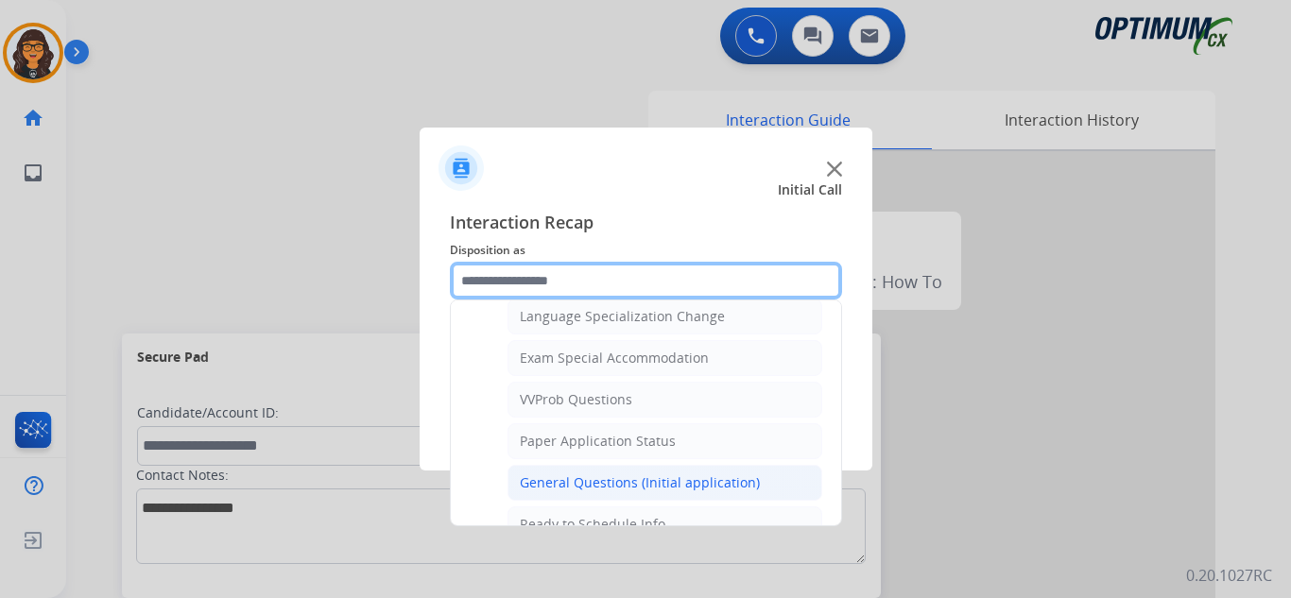
scroll to position [979, 0]
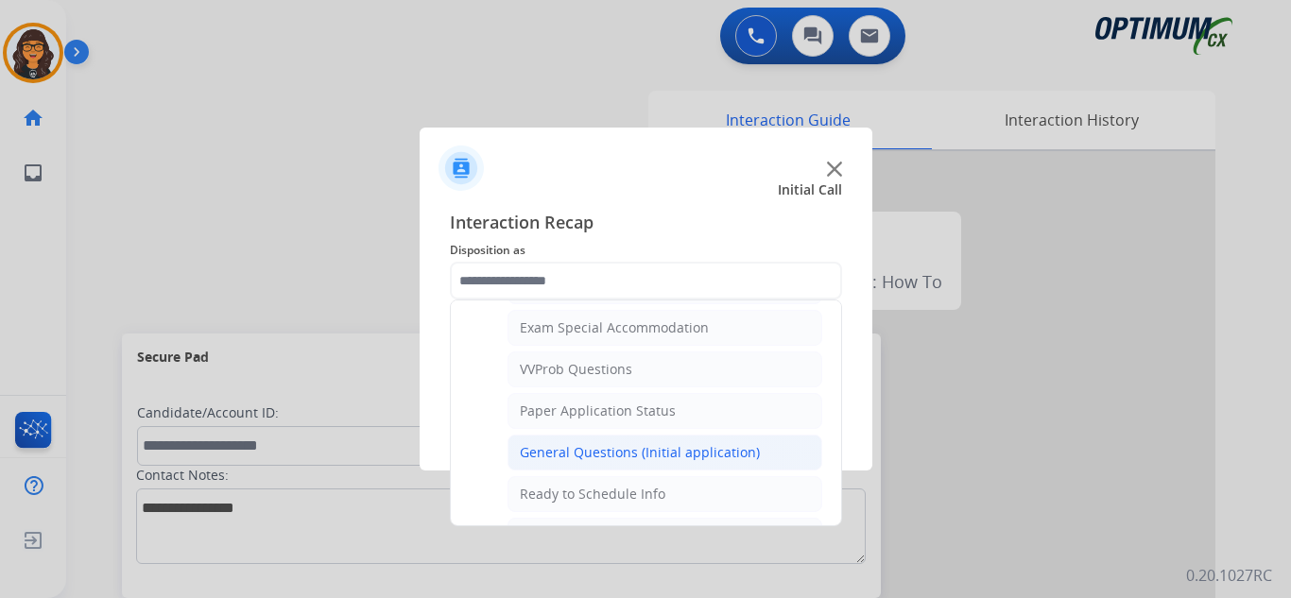
click at [633, 453] on div "General Questions (Initial application)" at bounding box center [640, 452] width 240 height 19
type input "**********"
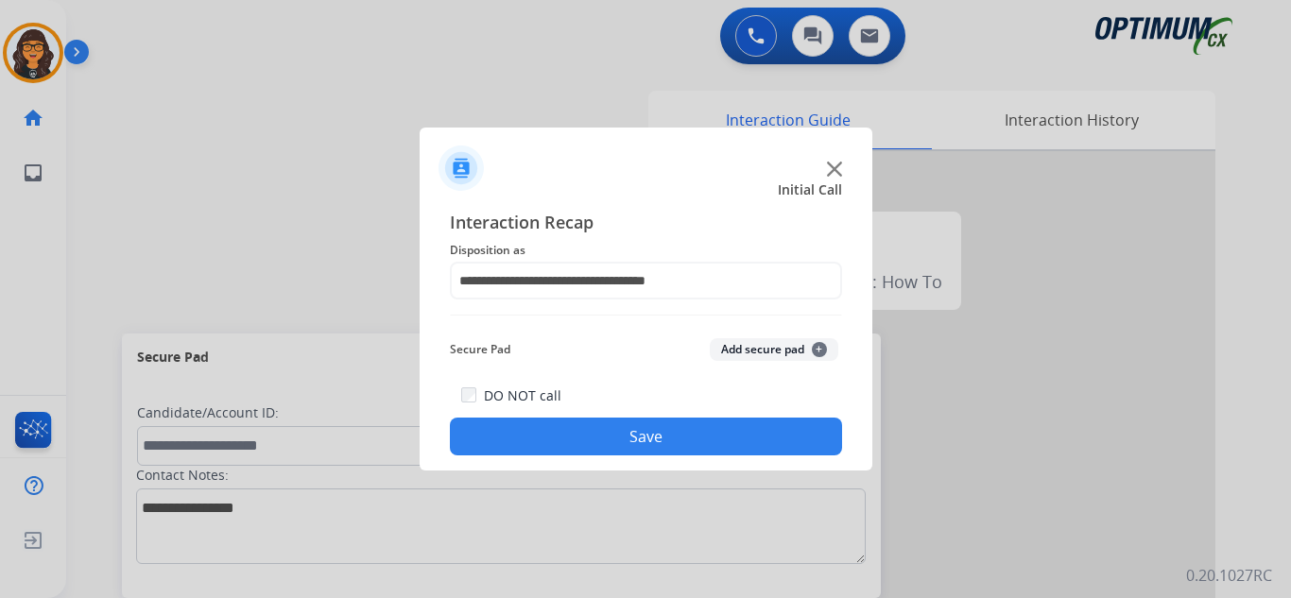
click at [619, 434] on button "Save" at bounding box center [646, 437] width 392 height 38
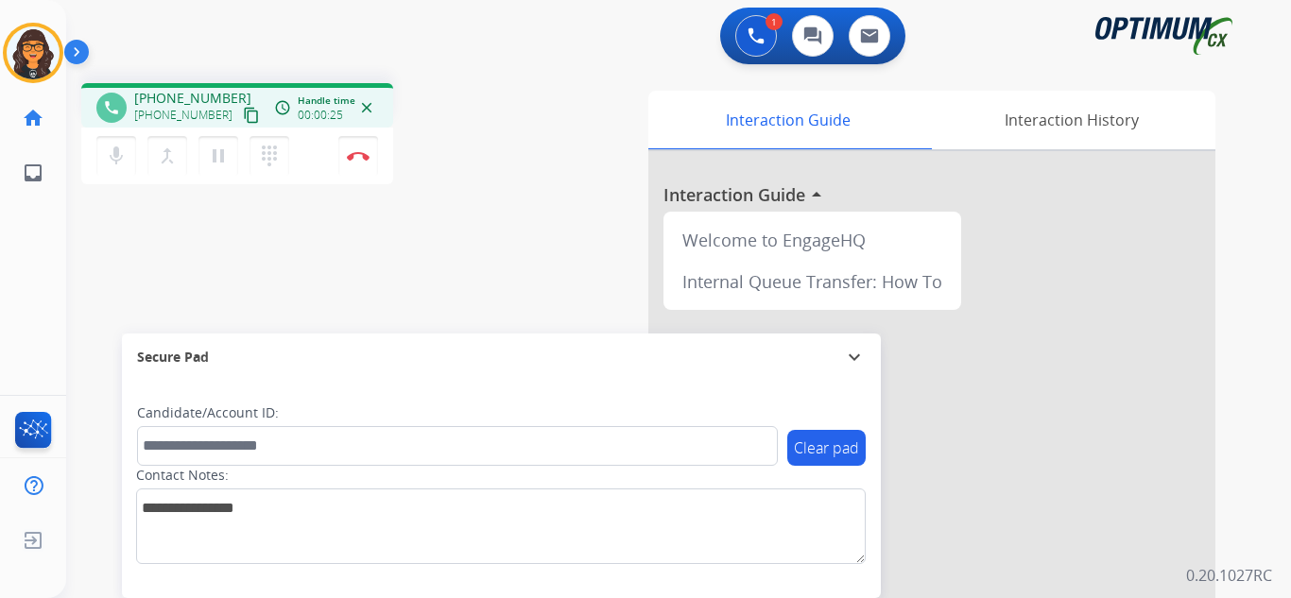
click at [243, 110] on mat-icon "content_copy" at bounding box center [251, 115] width 17 height 17
click at [216, 161] on mat-icon "pause" at bounding box center [218, 156] width 23 height 23
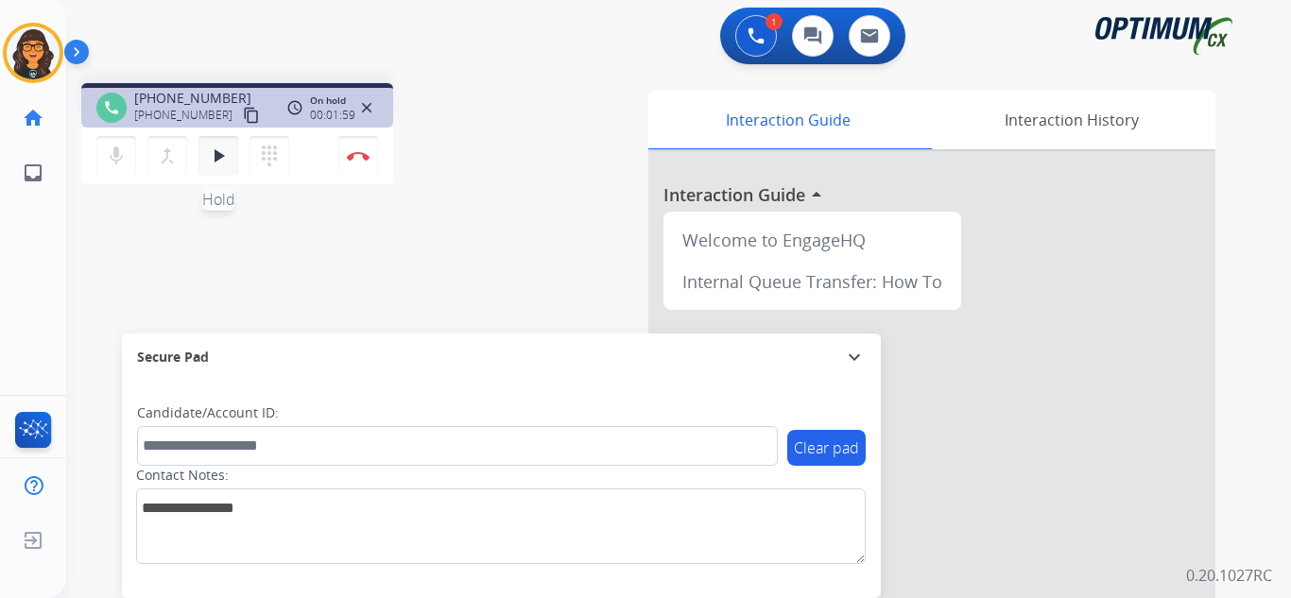
click at [222, 157] on mat-icon "play_arrow" at bounding box center [218, 156] width 23 height 23
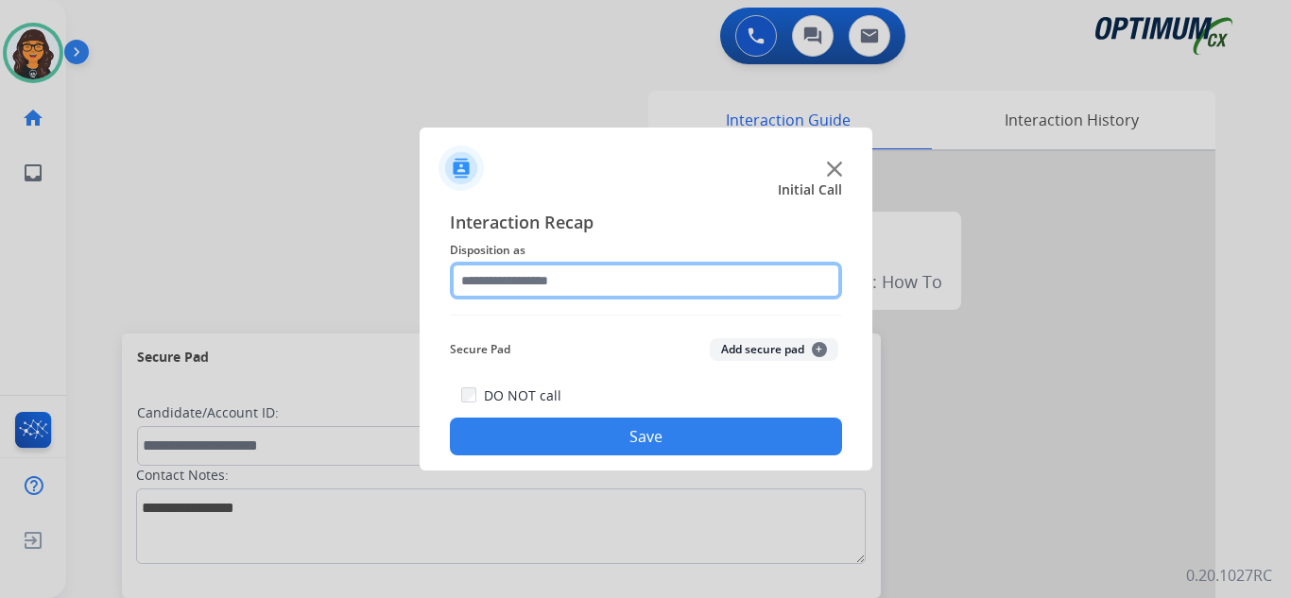
click at [500, 273] on input "text" at bounding box center [646, 281] width 392 height 38
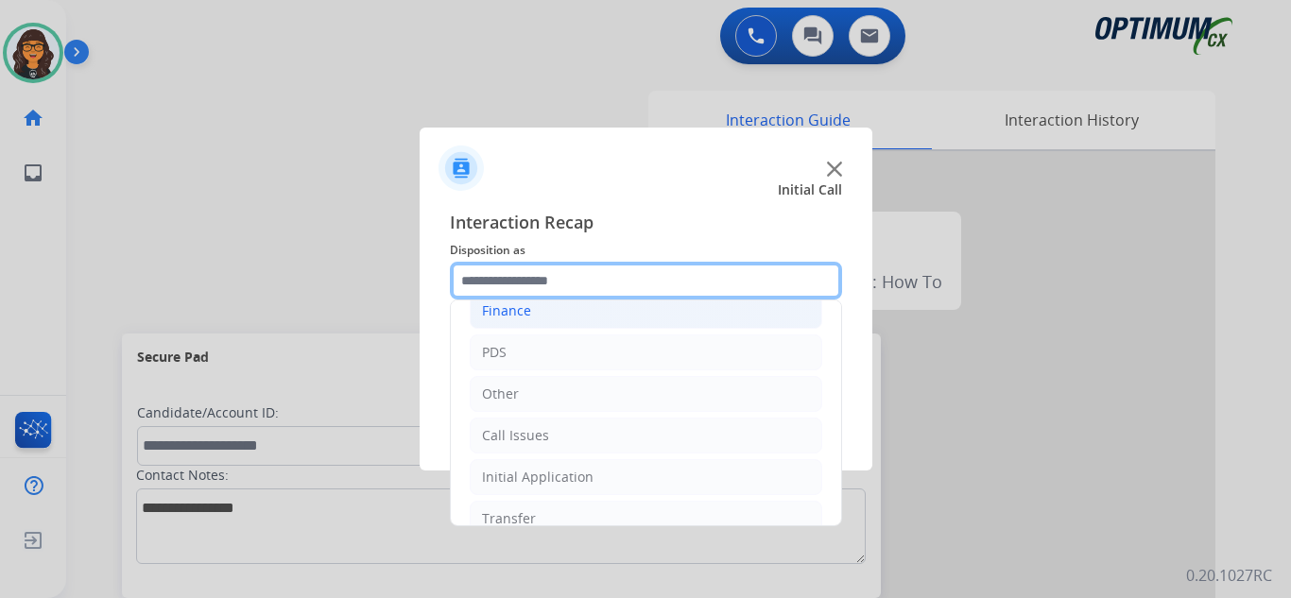
scroll to position [129, 0]
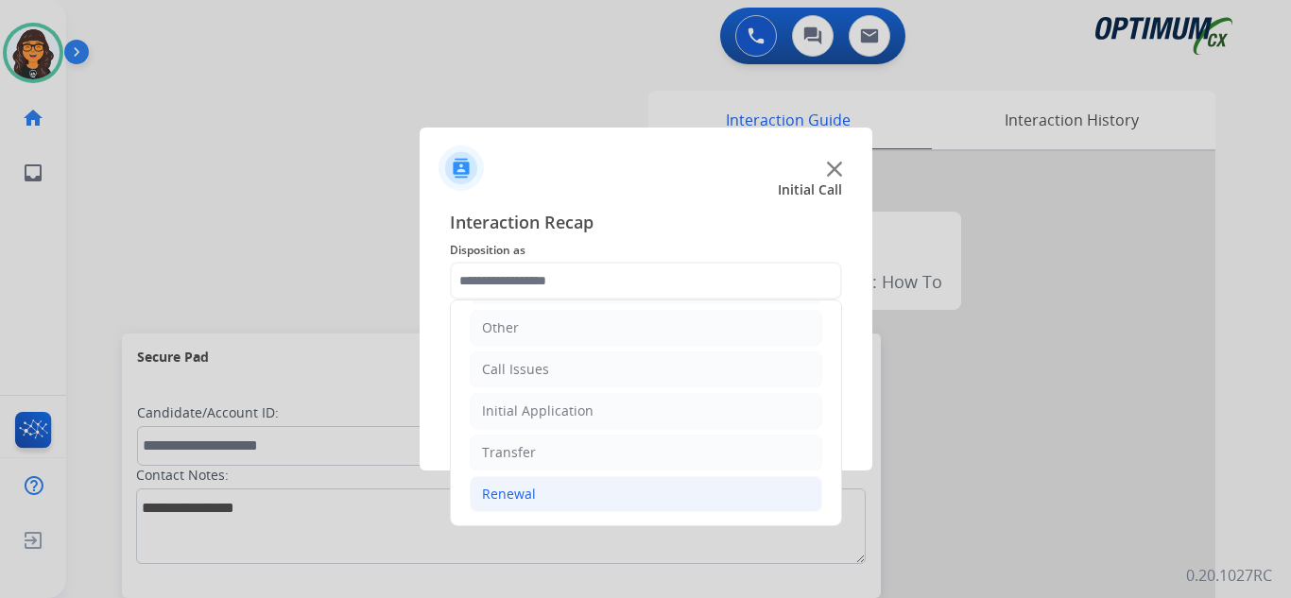
click at [524, 503] on div "Renewal" at bounding box center [509, 494] width 54 height 19
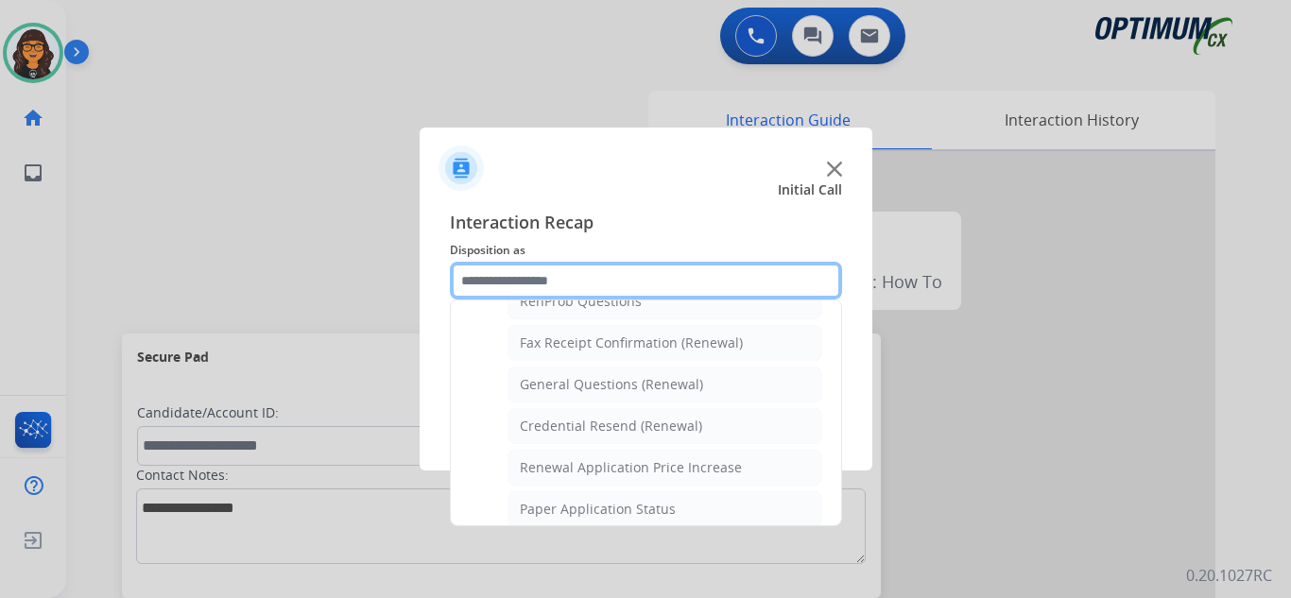
scroll to position [601, 0]
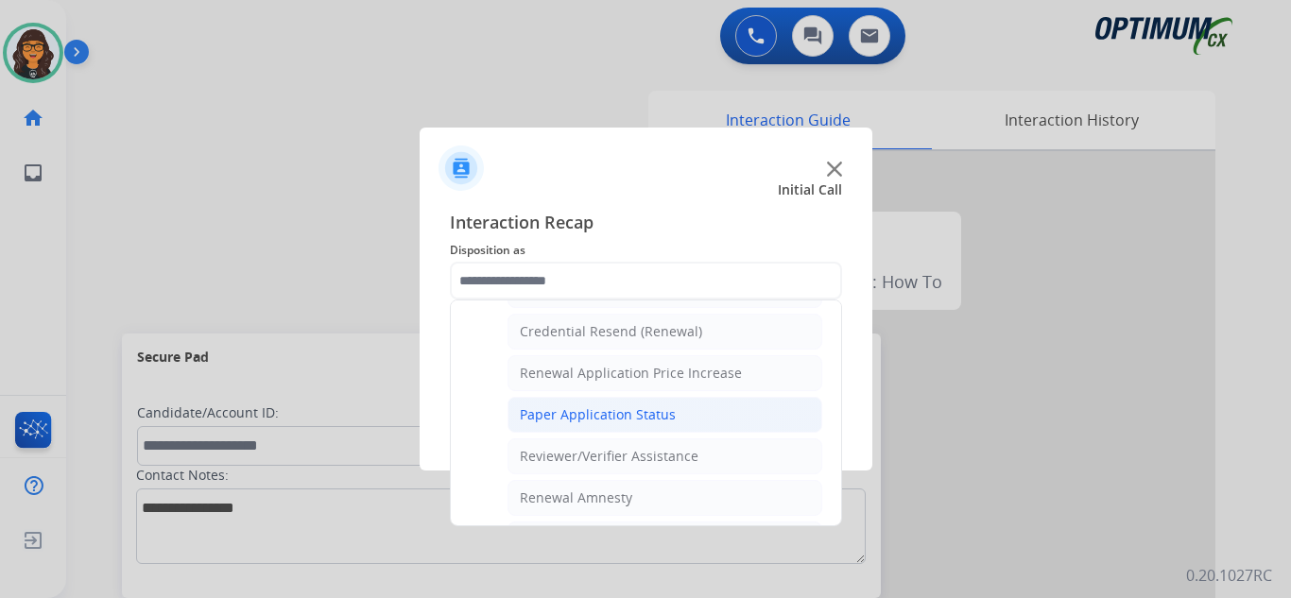
click at [617, 412] on div "Paper Application Status" at bounding box center [598, 414] width 156 height 19
type input "**********"
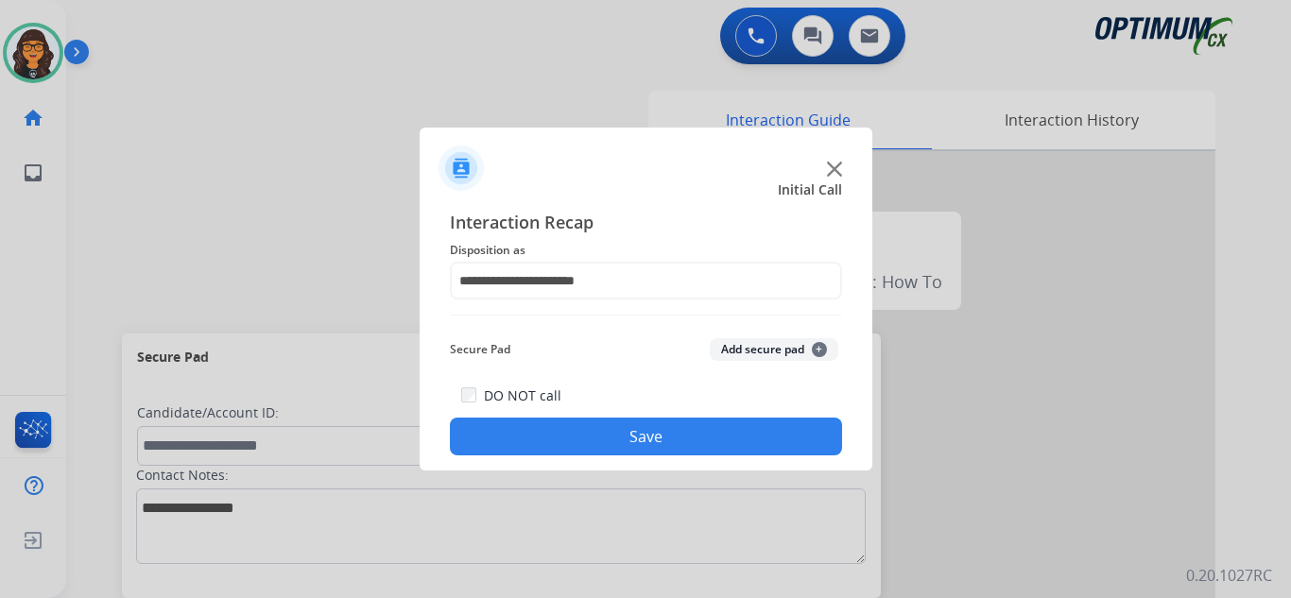
click at [633, 439] on button "Save" at bounding box center [646, 437] width 392 height 38
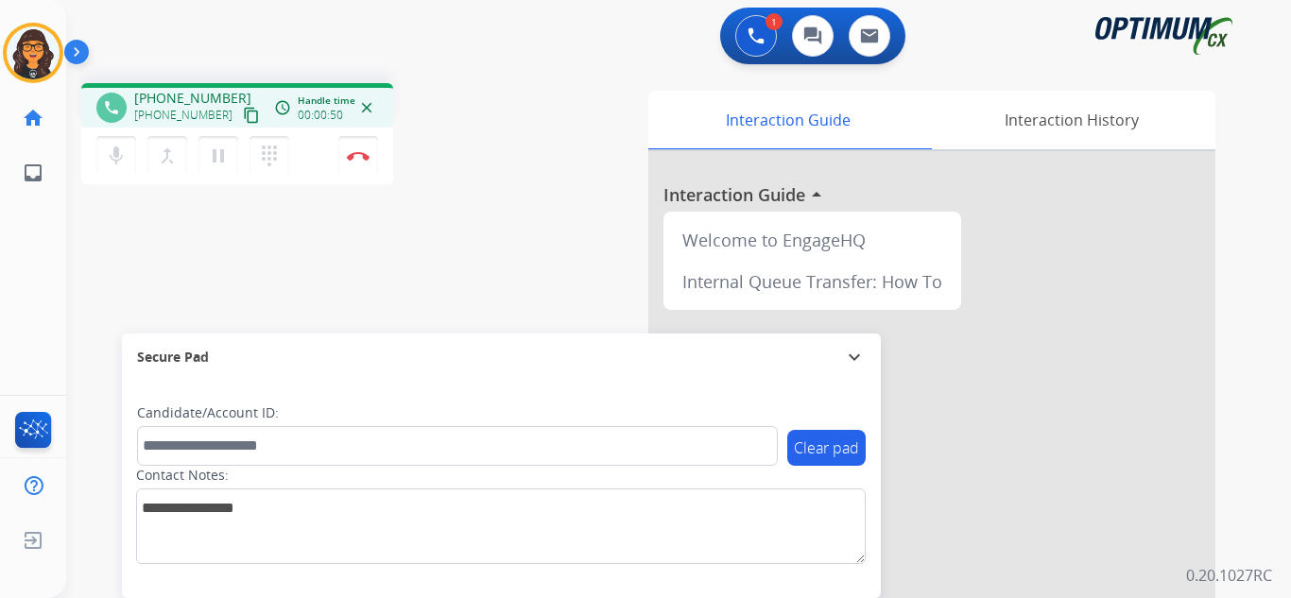
click at [243, 112] on mat-icon "content_copy" at bounding box center [251, 115] width 17 height 17
click at [363, 153] on img at bounding box center [358, 155] width 23 height 9
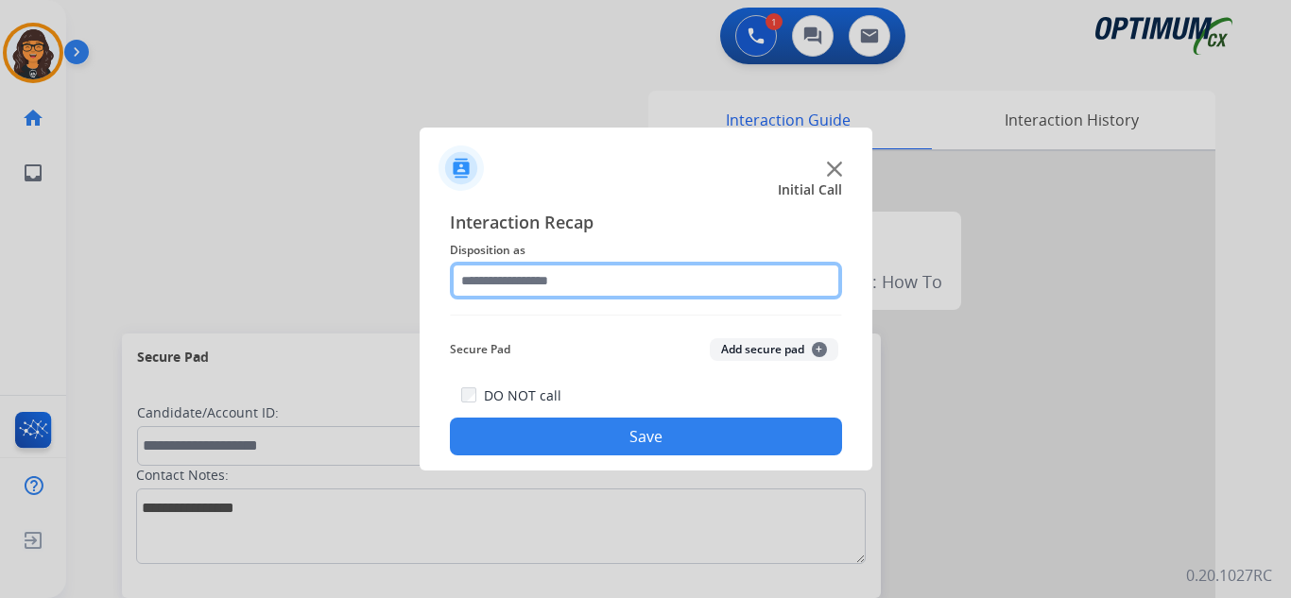
click at [558, 273] on input "text" at bounding box center [646, 281] width 392 height 38
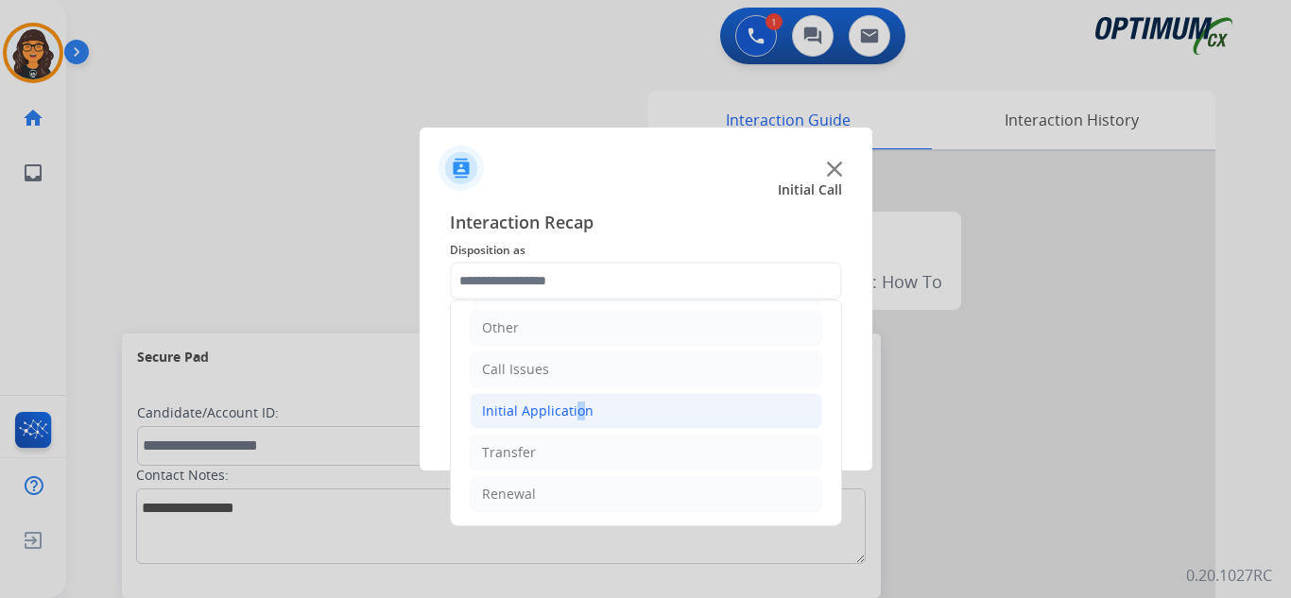
drag, startPoint x: 570, startPoint y: 421, endPoint x: 658, endPoint y: 421, distance: 87.9
click at [571, 421] on div "Initial Application" at bounding box center [538, 411] width 112 height 19
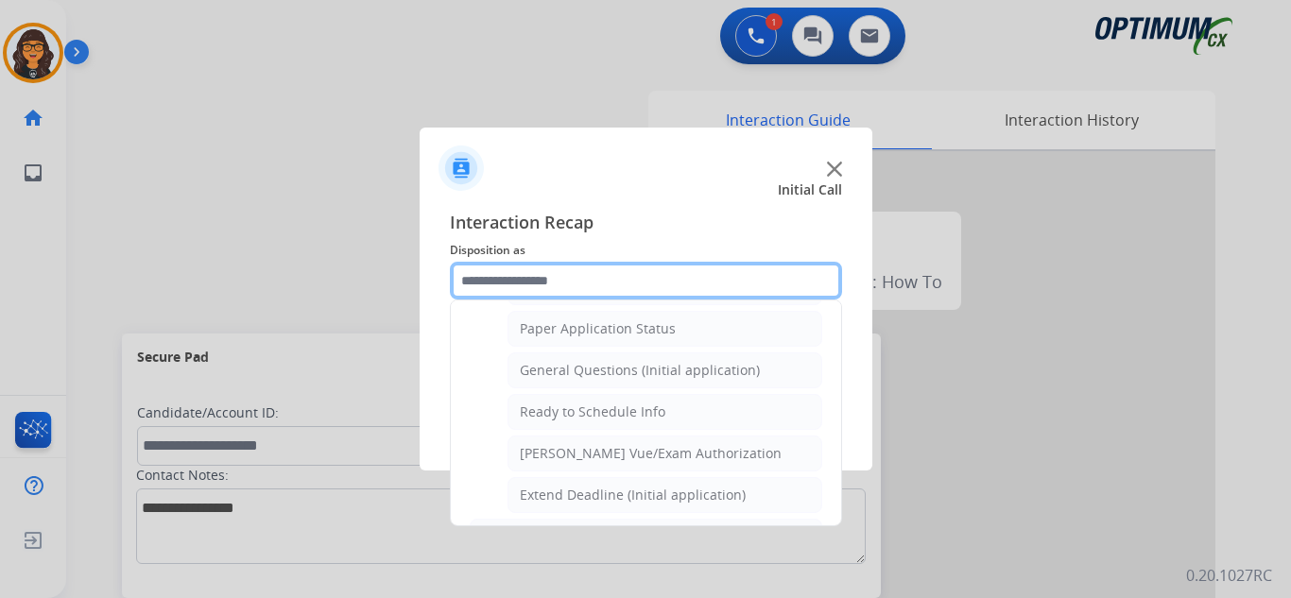
scroll to position [1074, 0]
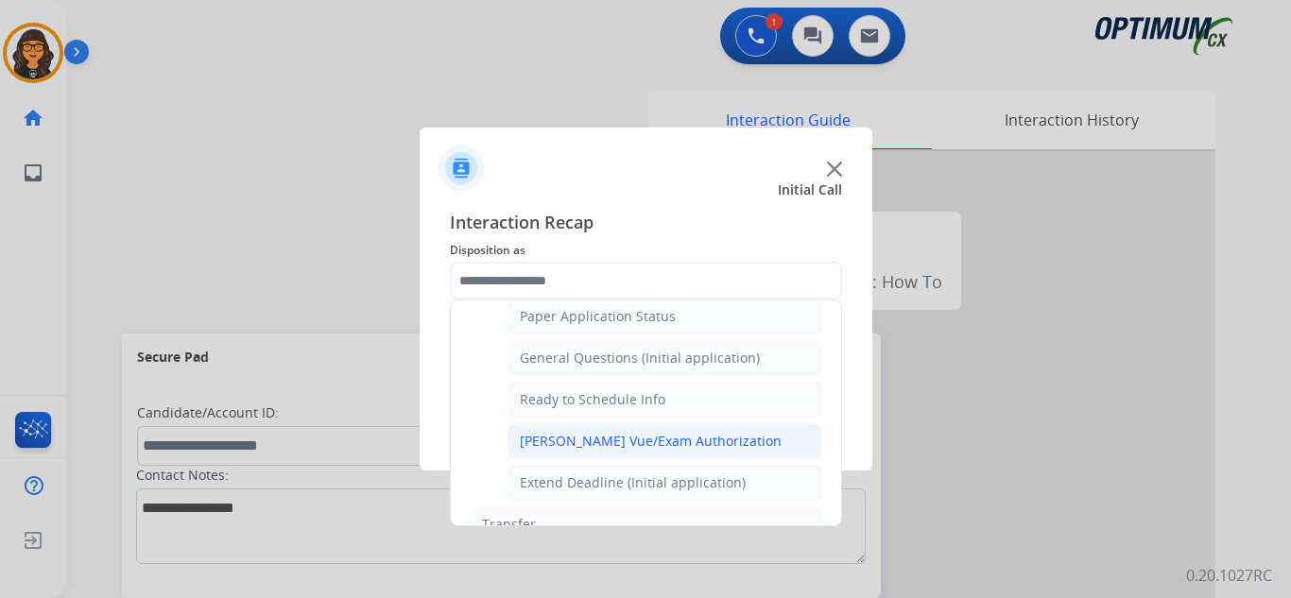
click at [638, 434] on div "[PERSON_NAME] Vue/Exam Authorization" at bounding box center [651, 441] width 262 height 19
type input "**********"
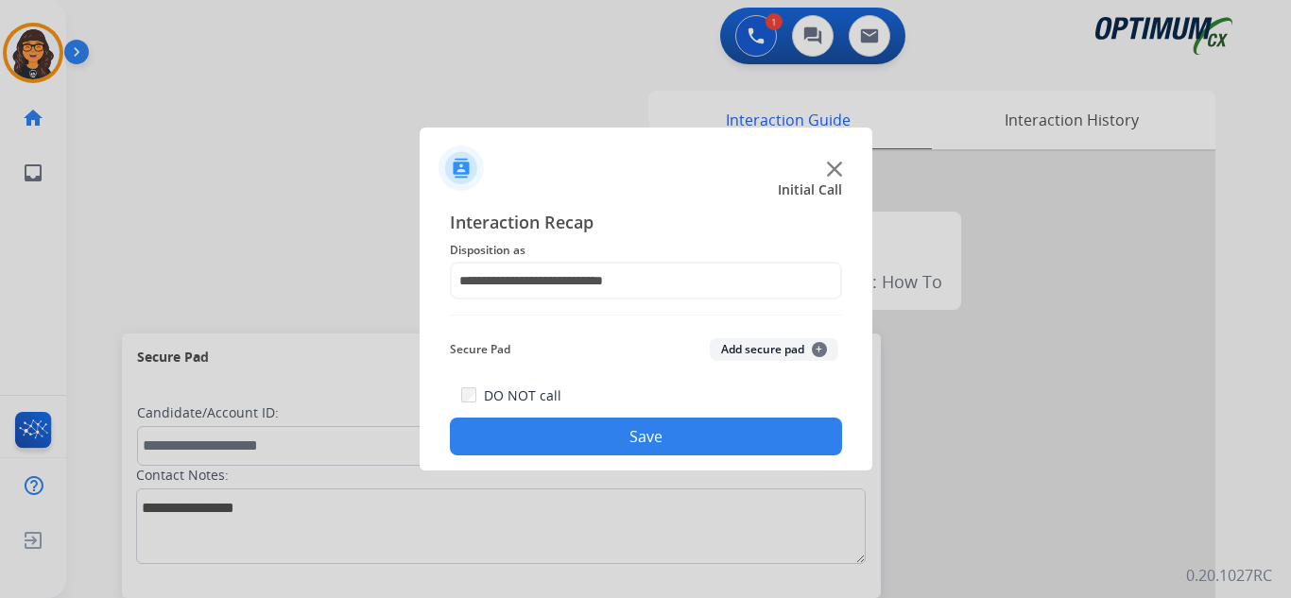
click at [626, 416] on div "DO NOT call Save" at bounding box center [646, 420] width 392 height 72
click at [590, 442] on button "Save" at bounding box center [646, 437] width 392 height 38
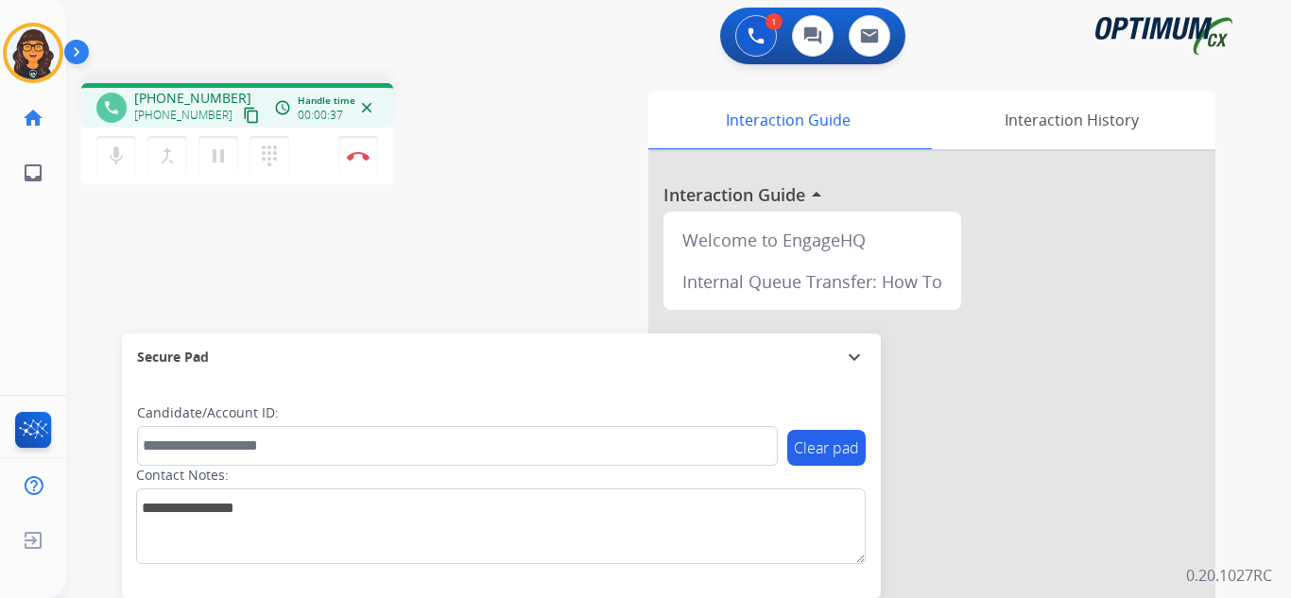
click at [243, 119] on mat-icon "content_copy" at bounding box center [251, 115] width 17 height 17
click at [358, 156] on img at bounding box center [358, 155] width 23 height 9
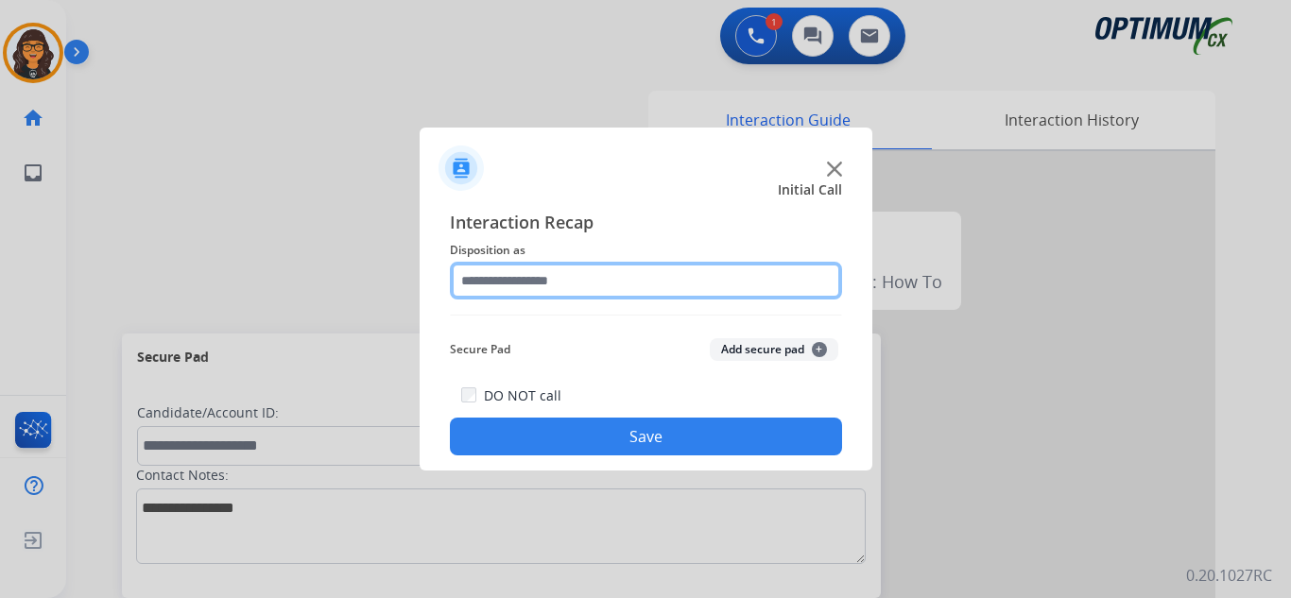
drag, startPoint x: 545, startPoint y: 283, endPoint x: 551, endPoint y: 298, distance: 16.1
click at [547, 284] on input "text" at bounding box center [646, 281] width 392 height 38
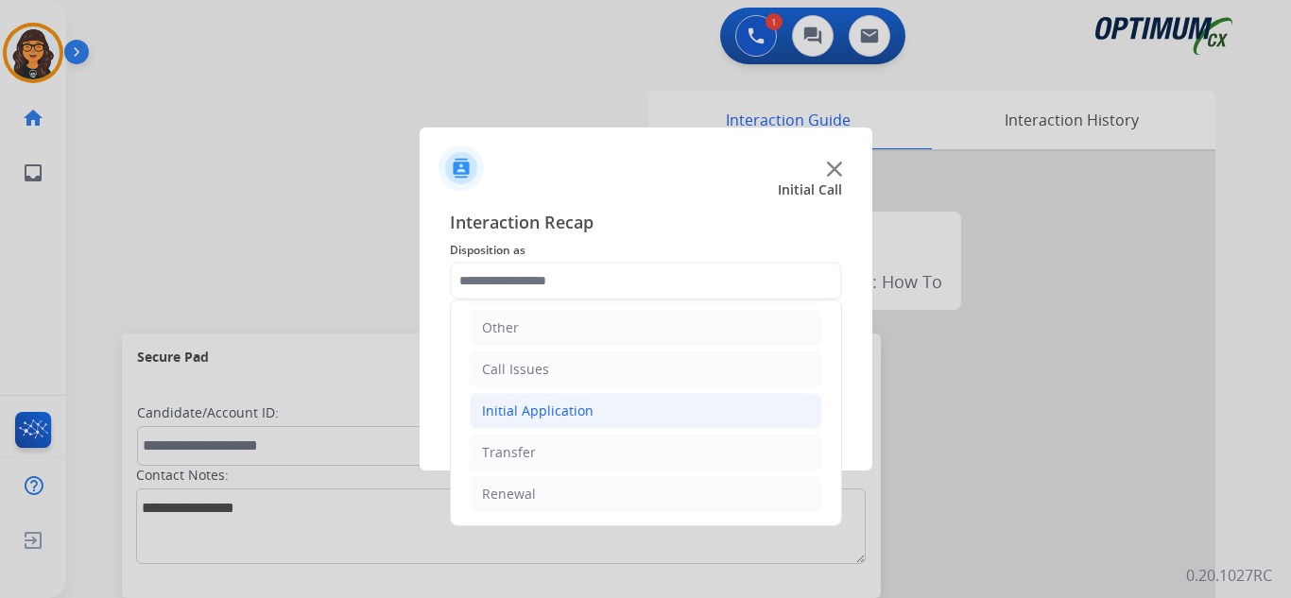
click at [551, 414] on div "Initial Application" at bounding box center [538, 411] width 112 height 19
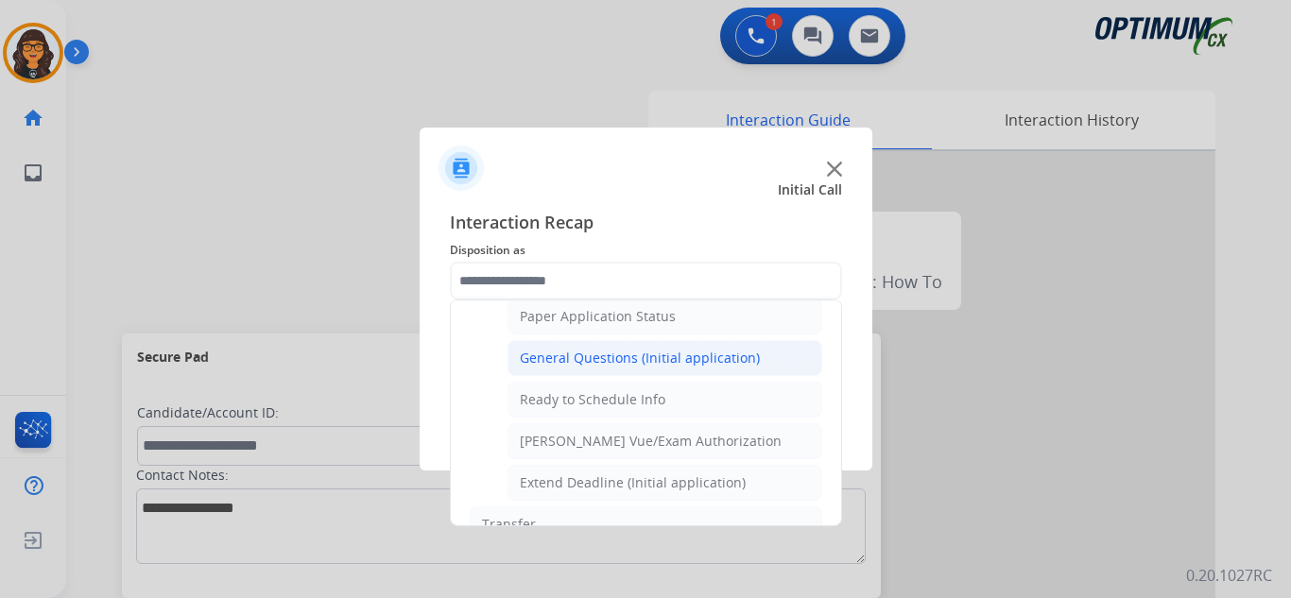
click at [644, 370] on li "General Questions (Initial application)" at bounding box center [664, 358] width 315 height 36
type input "**********"
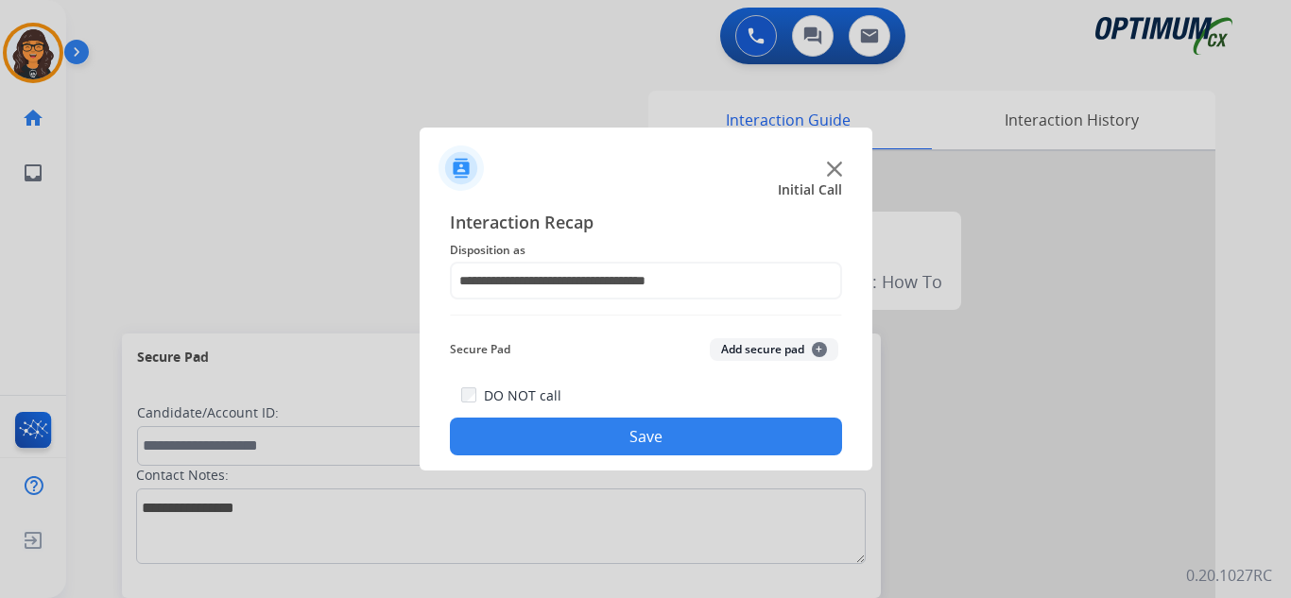
click at [644, 421] on button "Save" at bounding box center [646, 437] width 392 height 38
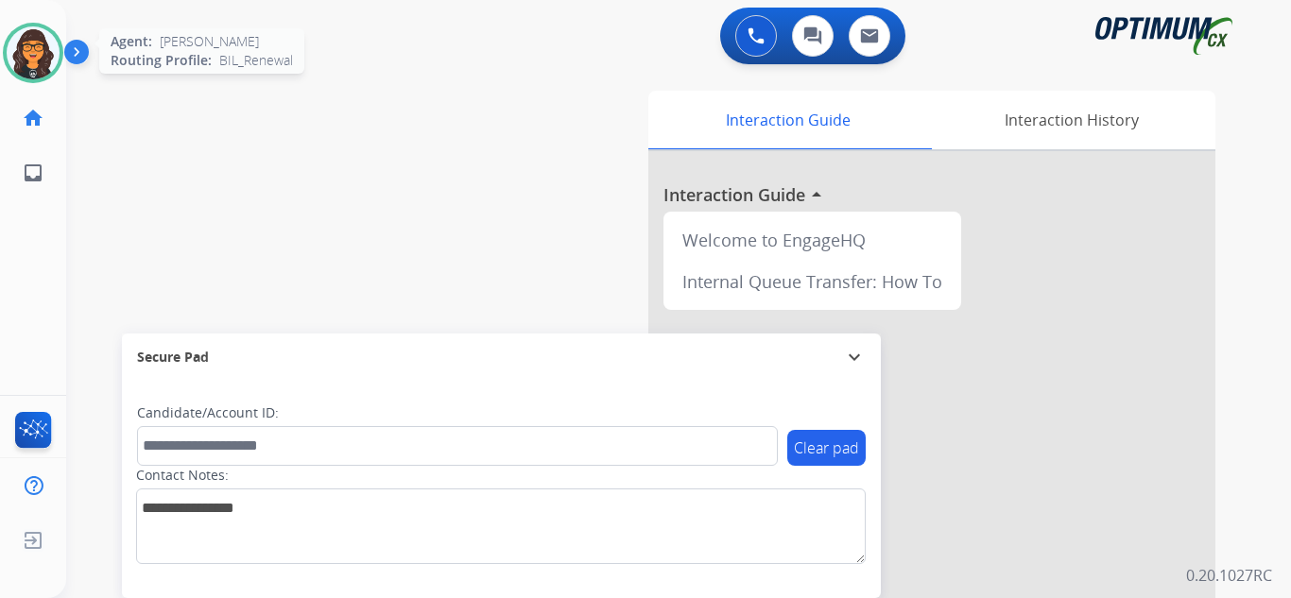
drag, startPoint x: 27, startPoint y: 61, endPoint x: 38, endPoint y: 66, distance: 11.4
click at [26, 60] on img at bounding box center [33, 52] width 53 height 53
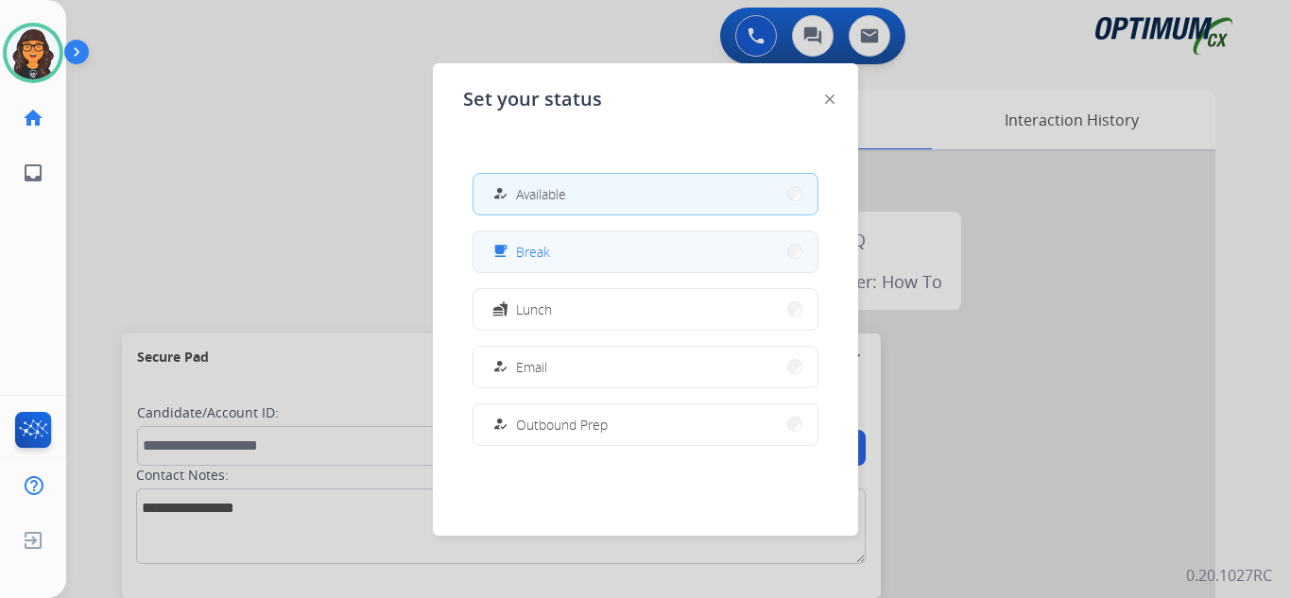
click at [534, 245] on span "Break" at bounding box center [533, 252] width 34 height 20
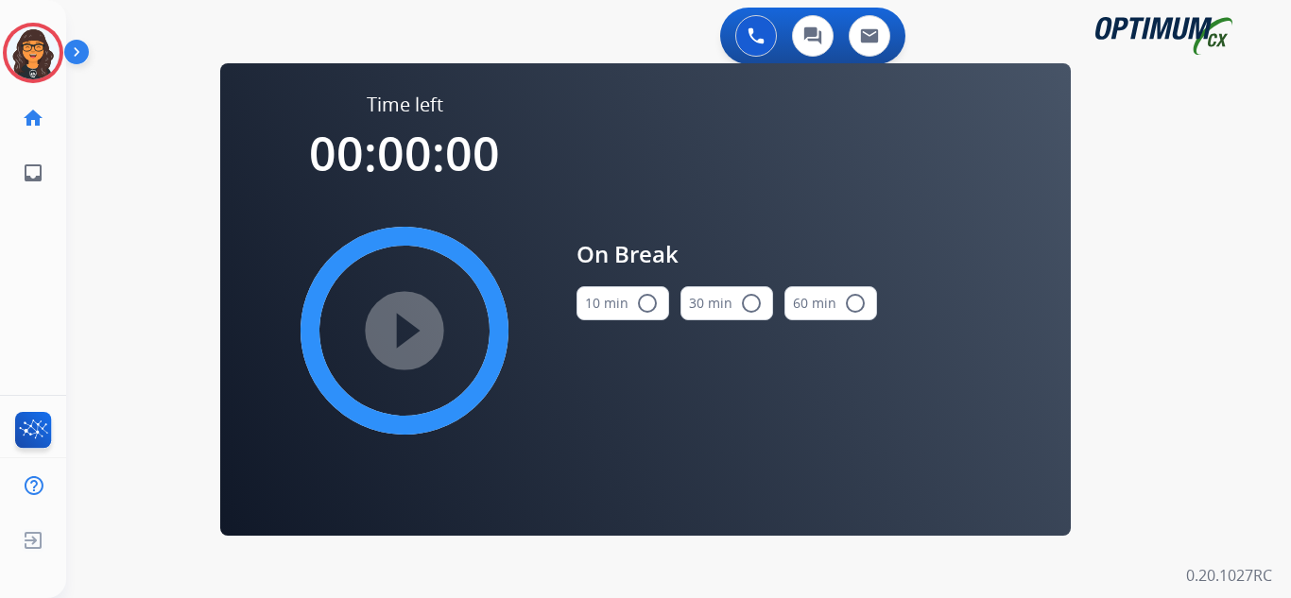
drag, startPoint x: 632, startPoint y: 302, endPoint x: 539, endPoint y: 305, distance: 93.6
click at [631, 302] on button "10 min radio_button_unchecked" at bounding box center [622, 303] width 93 height 34
click at [401, 319] on mat-icon "play_circle_filled" at bounding box center [404, 330] width 23 height 23
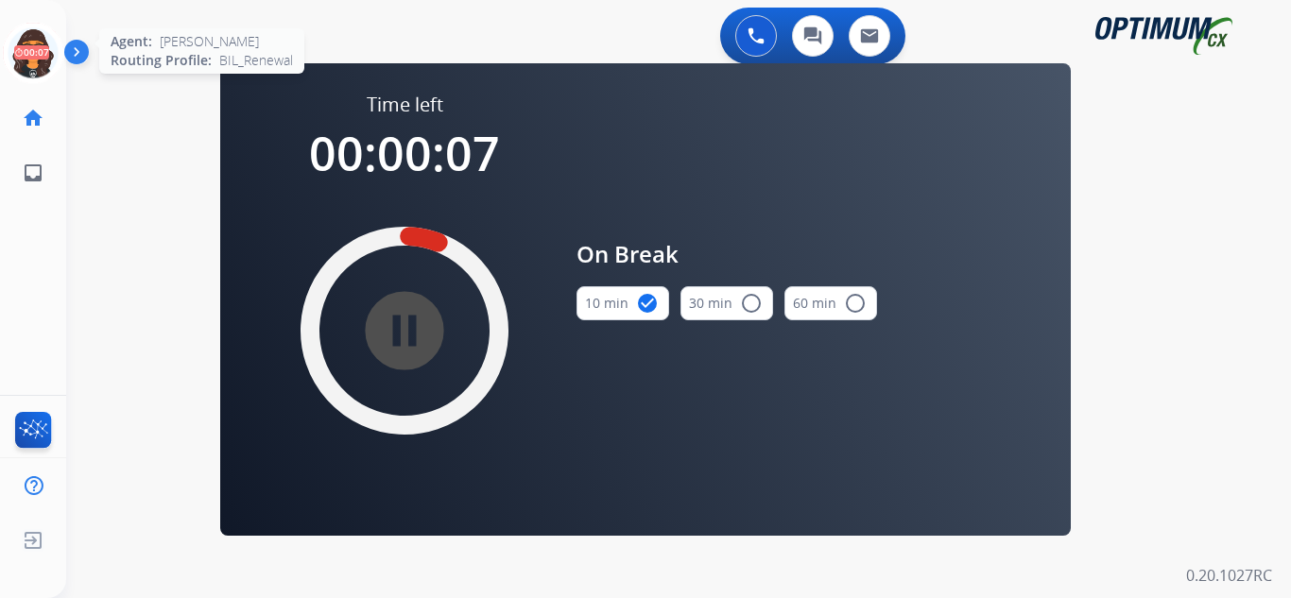
click at [33, 48] on icon at bounding box center [33, 53] width 61 height 61
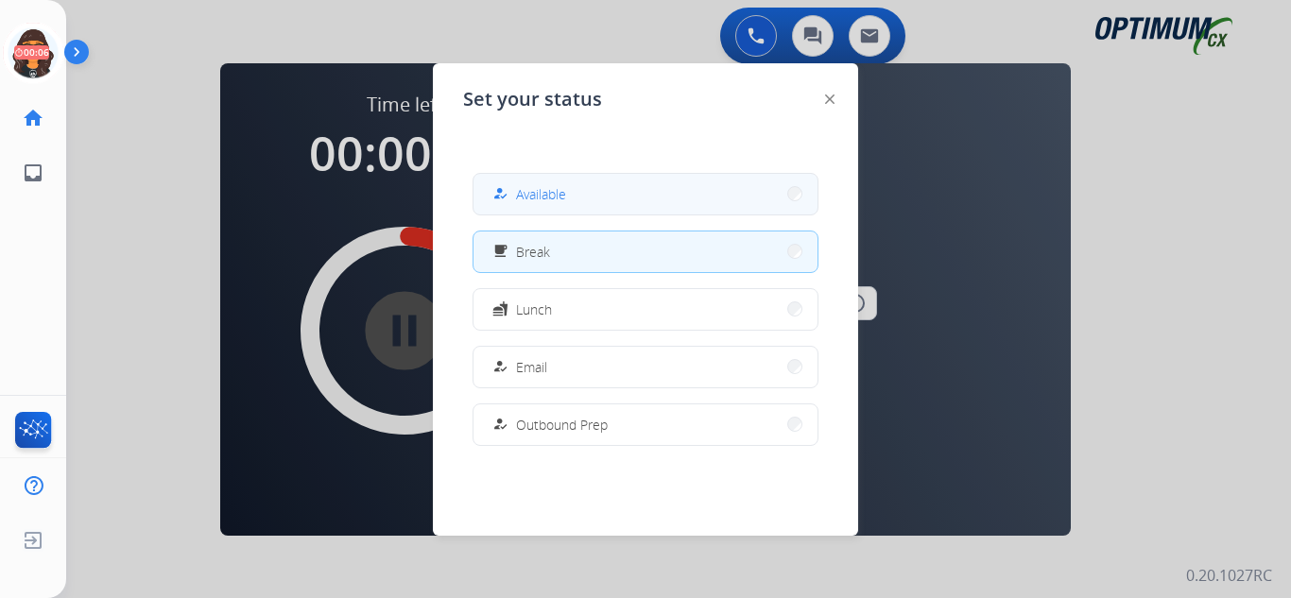
click at [532, 197] on span "Available" at bounding box center [541, 194] width 50 height 20
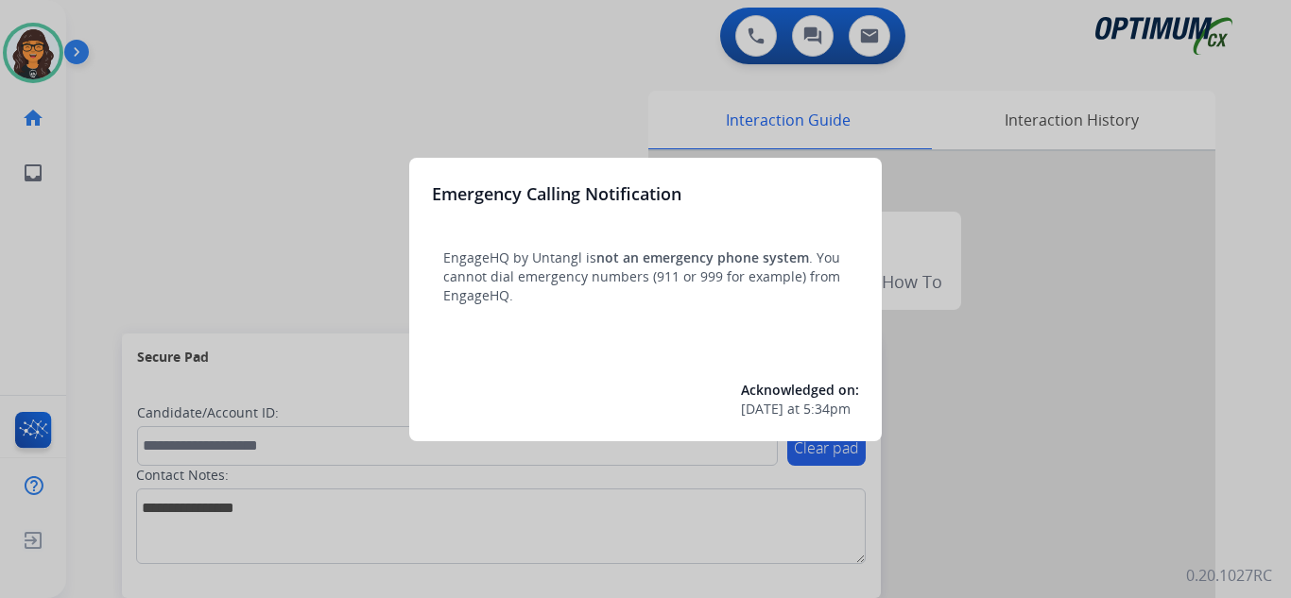
click at [129, 35] on div at bounding box center [645, 299] width 1291 height 598
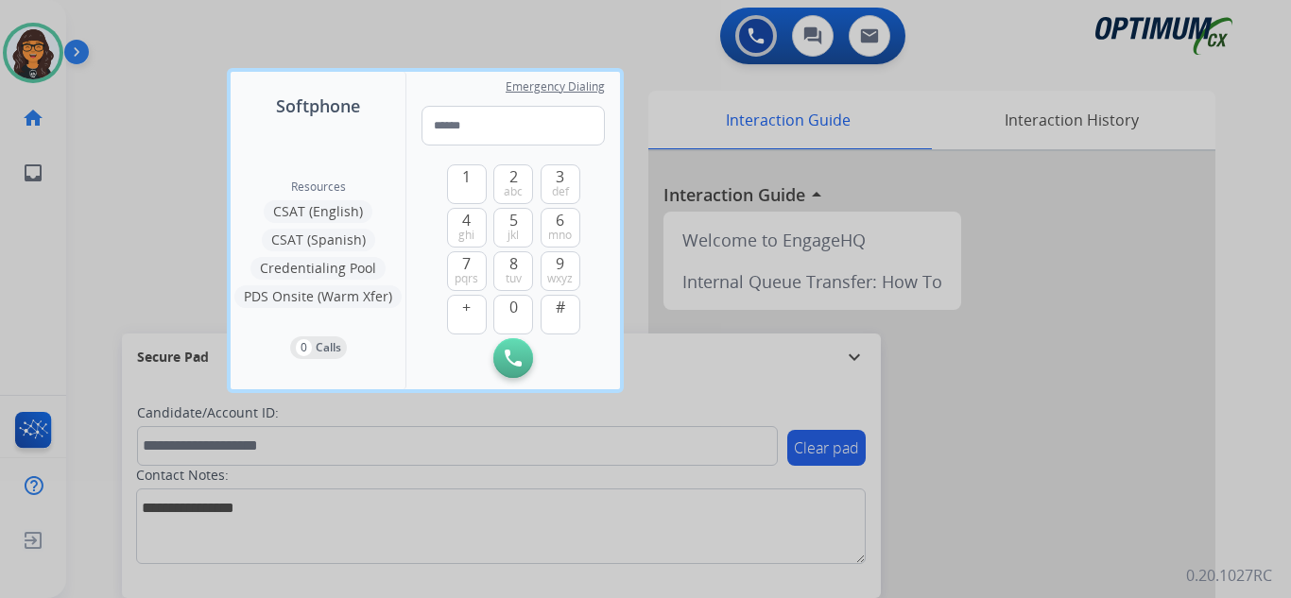
click at [129, 35] on div at bounding box center [645, 299] width 1291 height 598
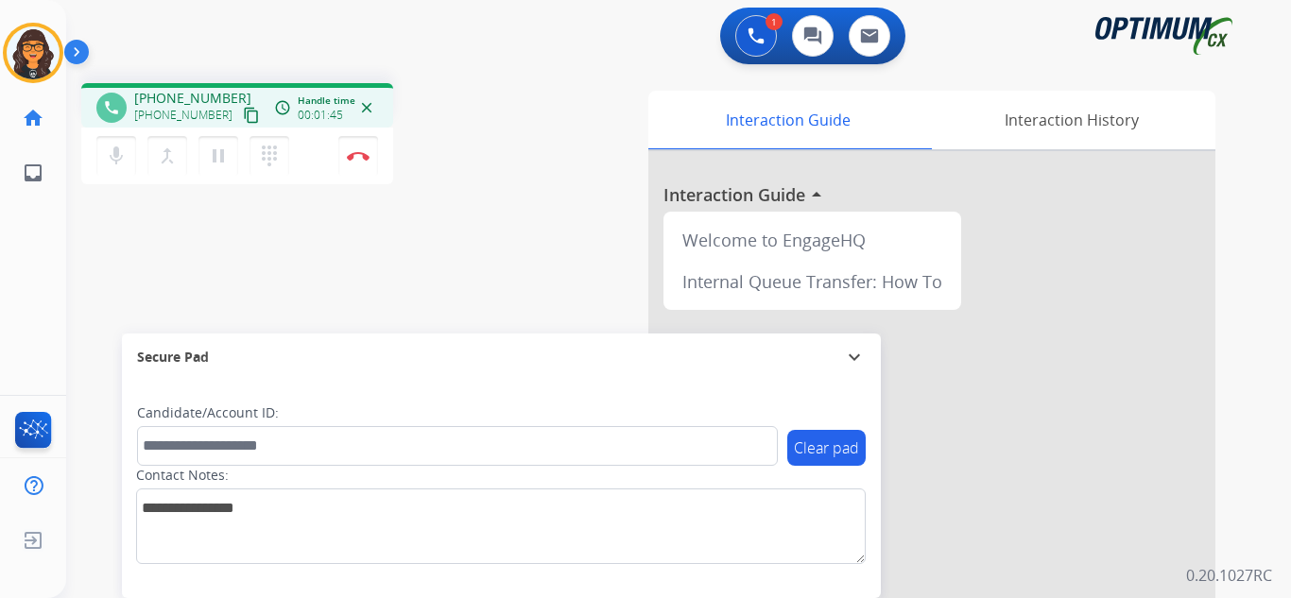
drag, startPoint x: 231, startPoint y: 112, endPoint x: 231, endPoint y: 85, distance: 27.4
click at [243, 112] on mat-icon "content_copy" at bounding box center [251, 115] width 17 height 17
click at [356, 157] on img at bounding box center [358, 155] width 23 height 9
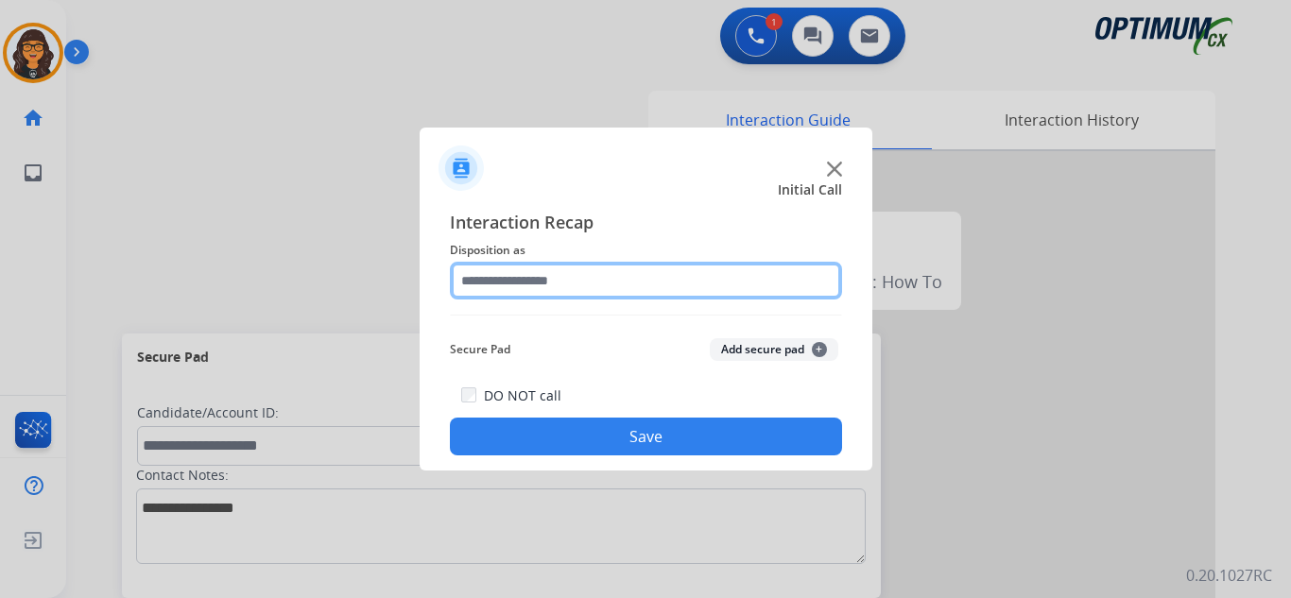
click at [524, 280] on input "text" at bounding box center [646, 281] width 392 height 38
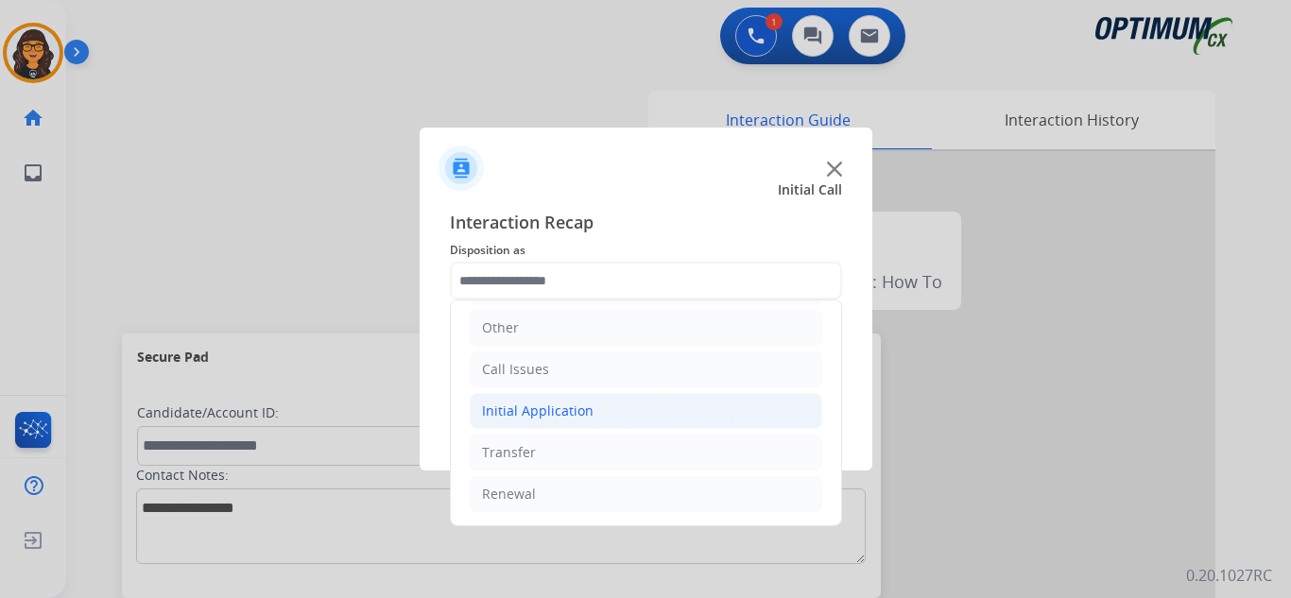
click at [524, 404] on div "Initial Application" at bounding box center [538, 411] width 112 height 19
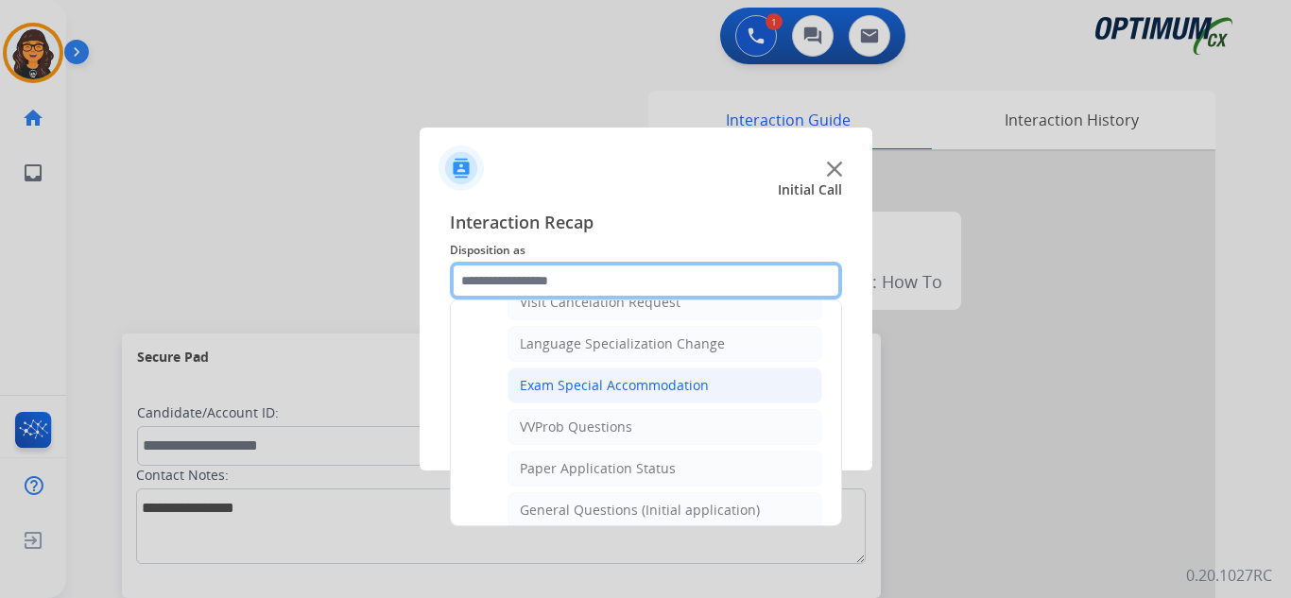
scroll to position [979, 0]
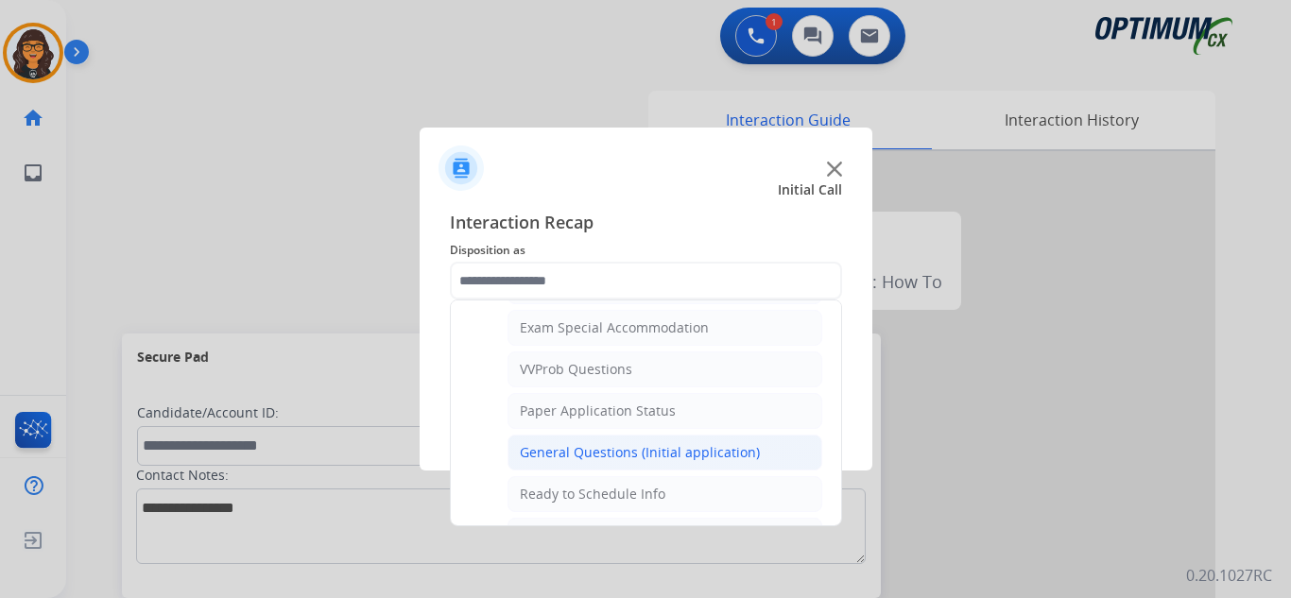
click at [615, 453] on div "General Questions (Initial application)" at bounding box center [640, 452] width 240 height 19
type input "**********"
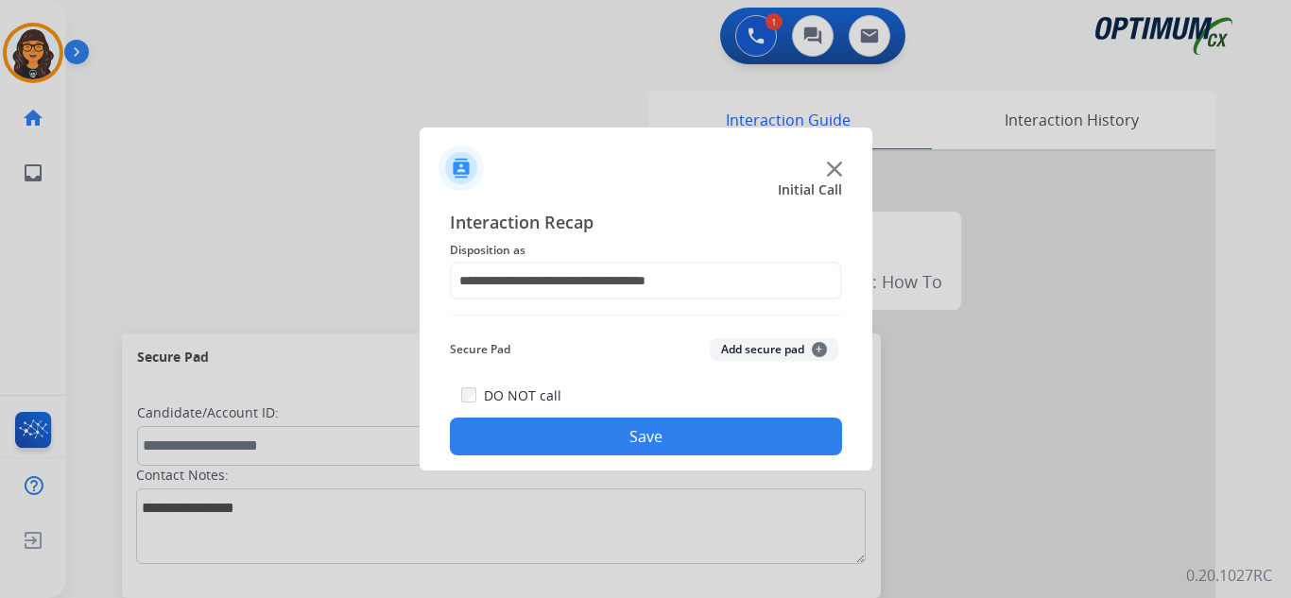
click at [611, 433] on button "Save" at bounding box center [646, 437] width 392 height 38
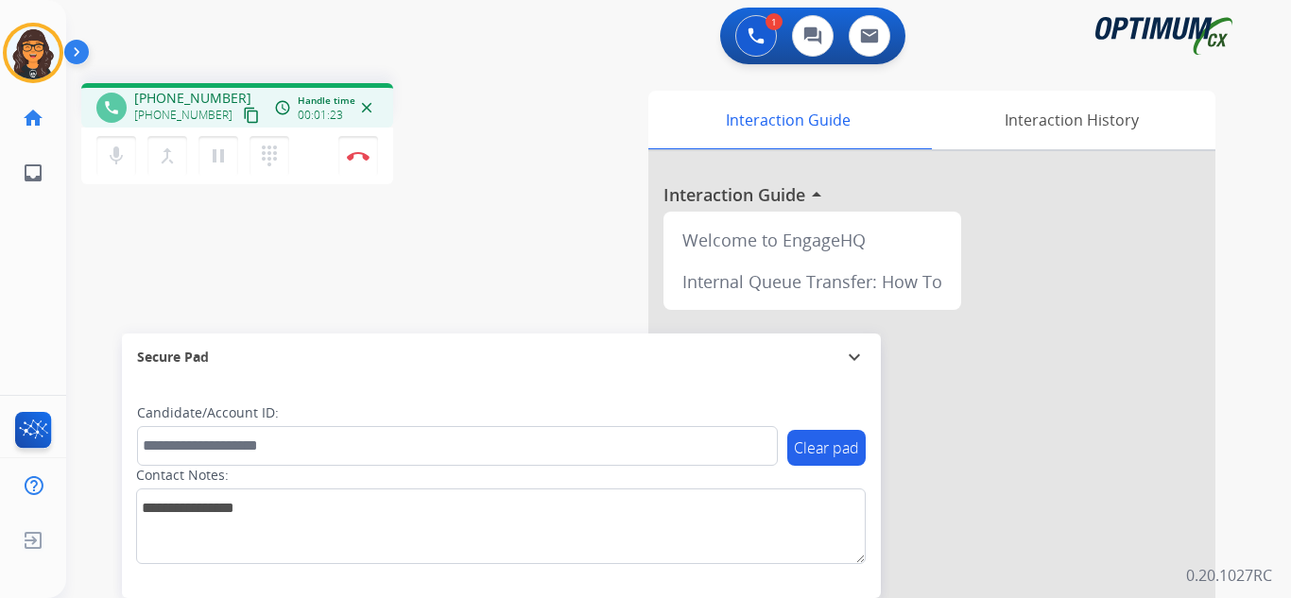
click at [243, 110] on mat-icon "content_copy" at bounding box center [251, 115] width 17 height 17
click at [365, 153] on img at bounding box center [358, 155] width 23 height 9
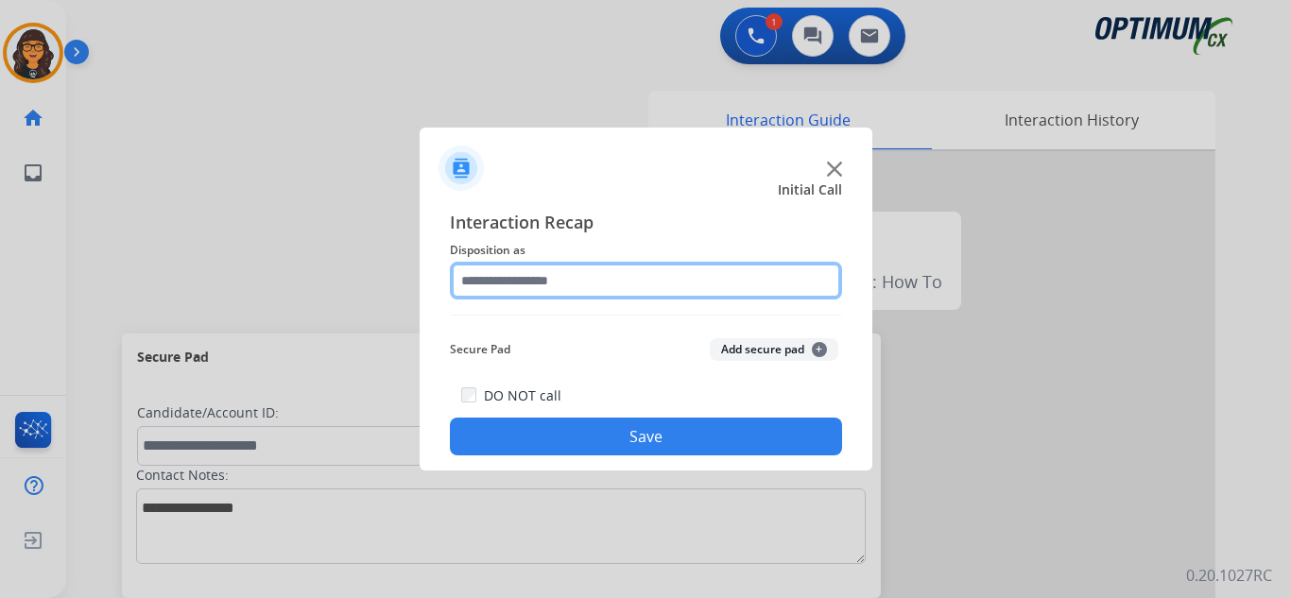
click at [533, 274] on input "text" at bounding box center [646, 281] width 392 height 38
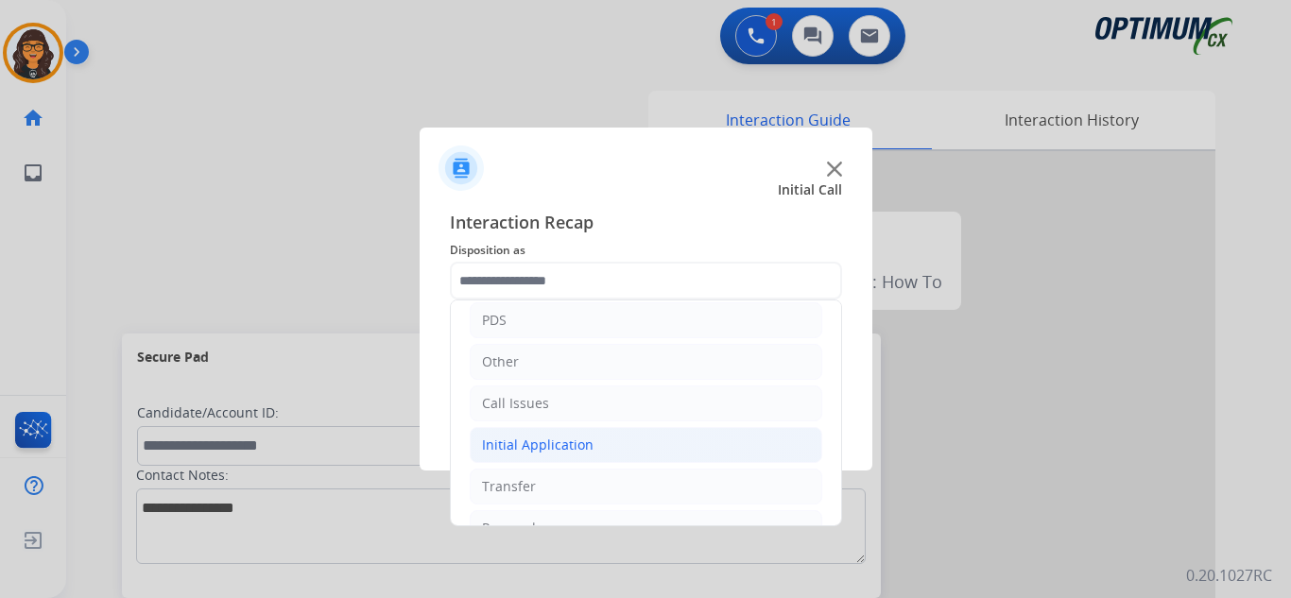
click at [533, 446] on div "Initial Application" at bounding box center [538, 445] width 112 height 19
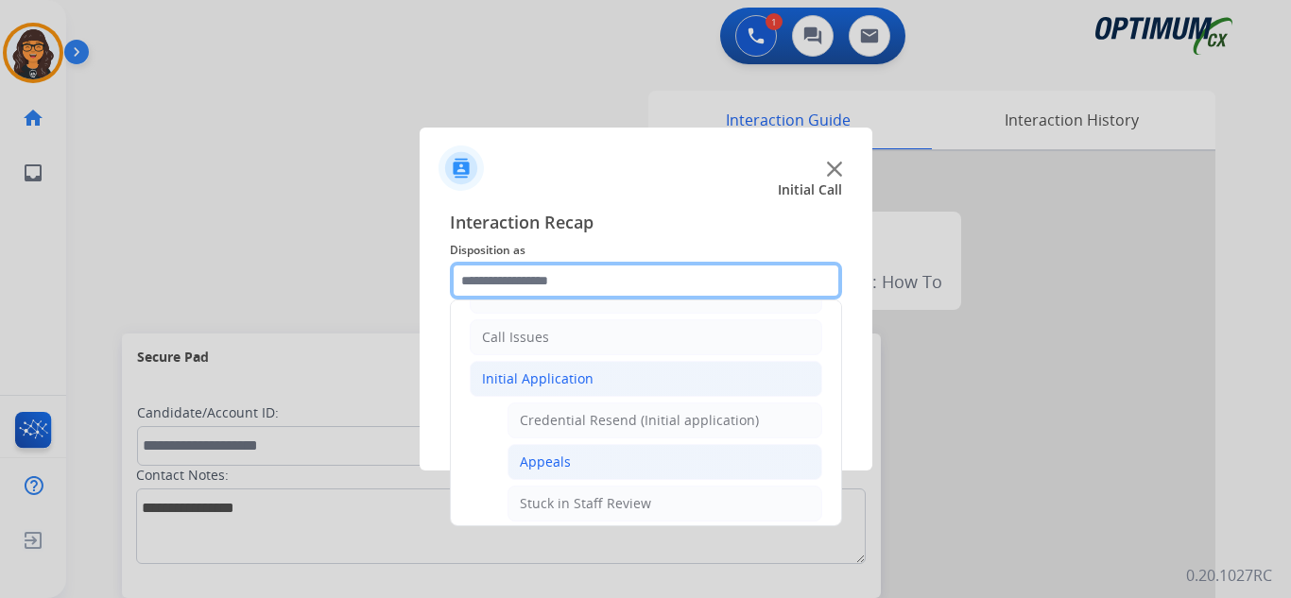
scroll to position [189, 0]
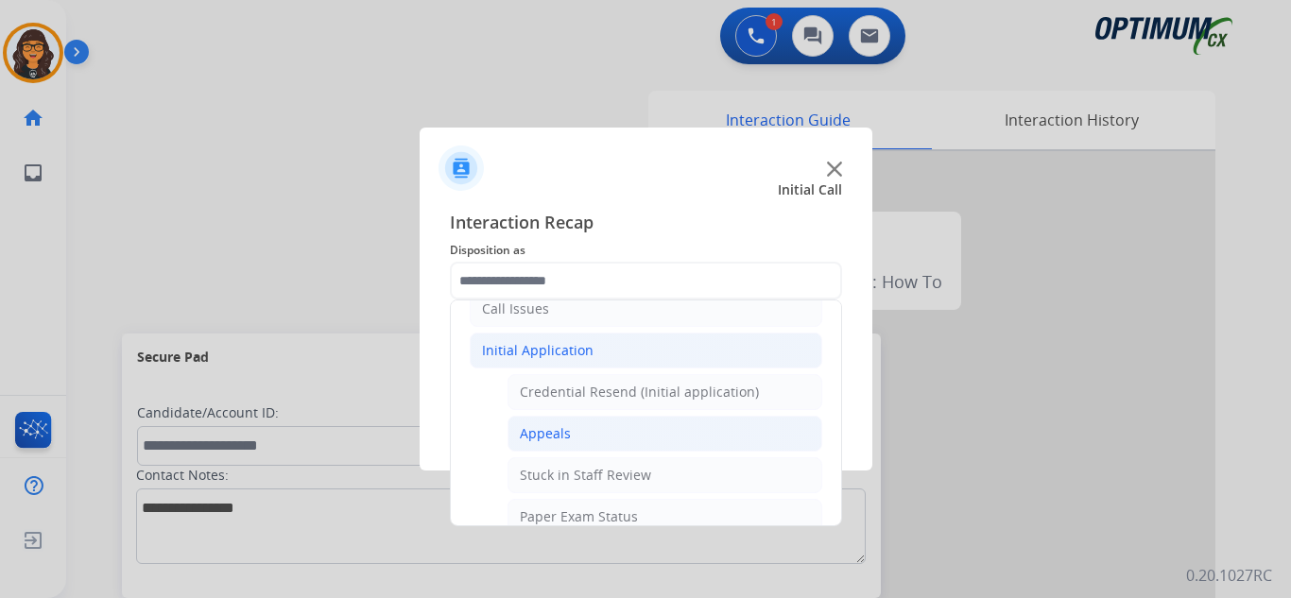
click at [547, 434] on div "Appeals" at bounding box center [545, 433] width 51 height 19
type input "*******"
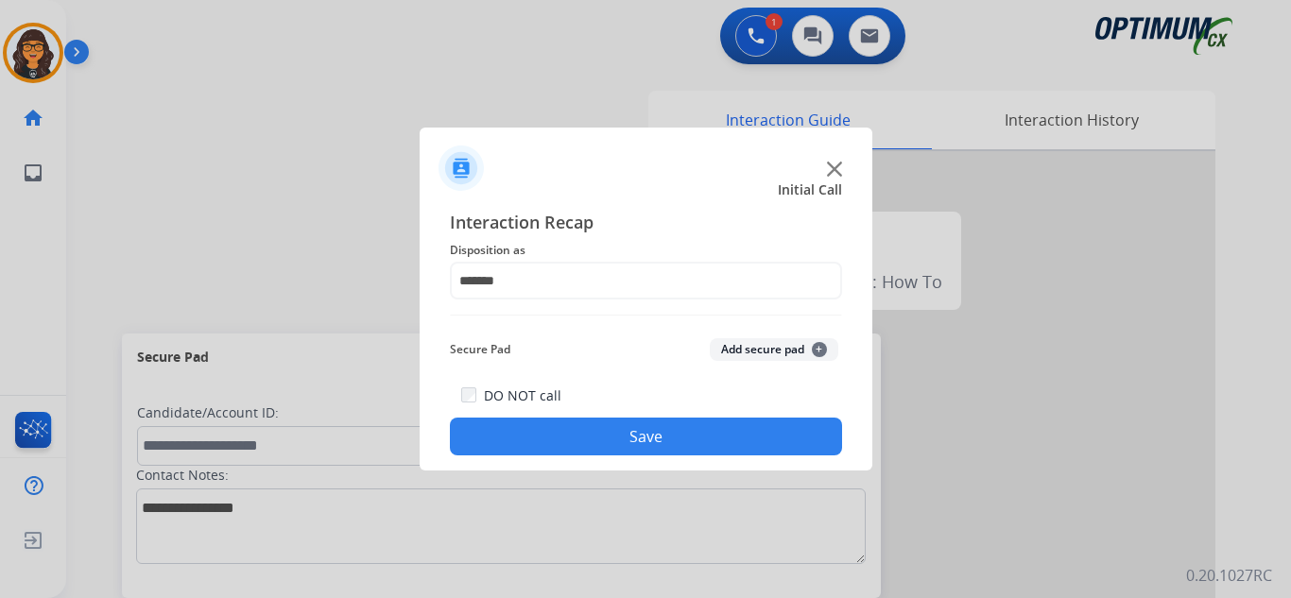
click at [629, 438] on button "Save" at bounding box center [646, 437] width 392 height 38
